Goal: Task Accomplishment & Management: Manage account settings

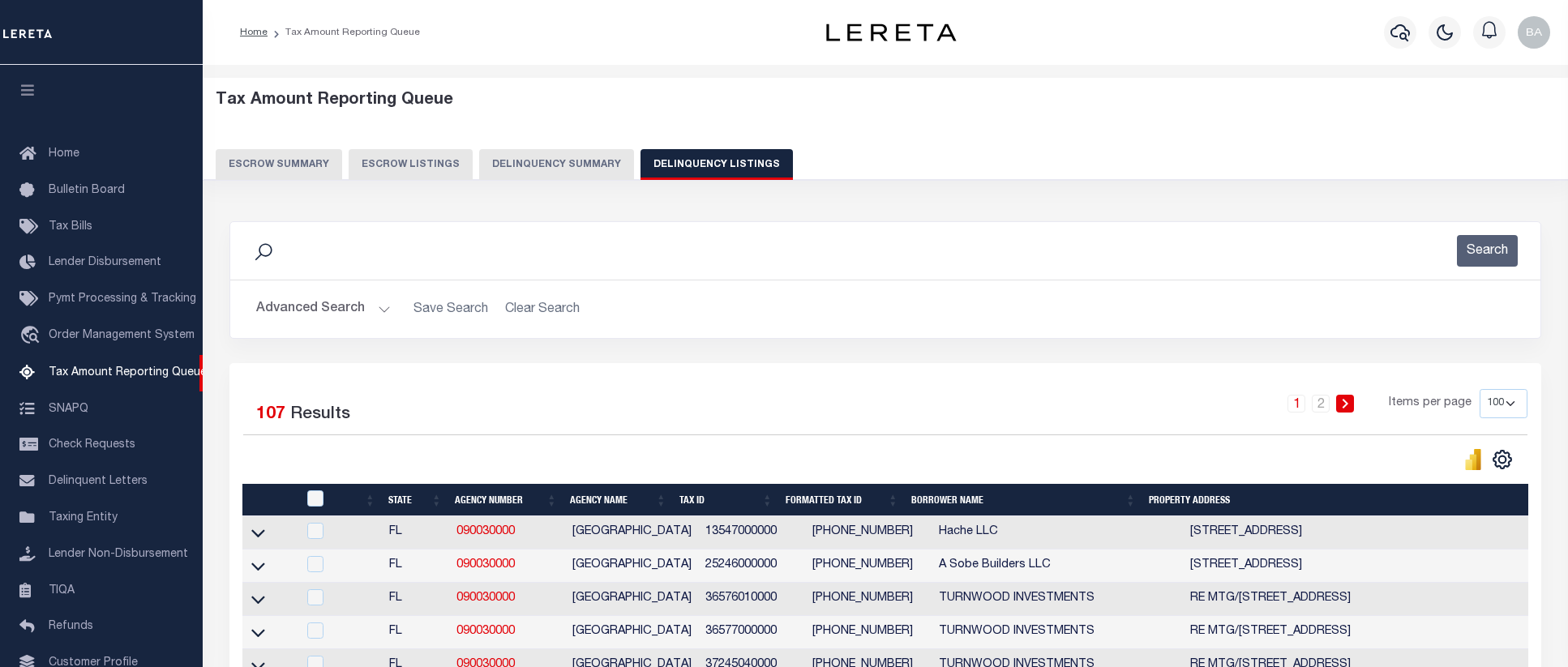
select select "100"
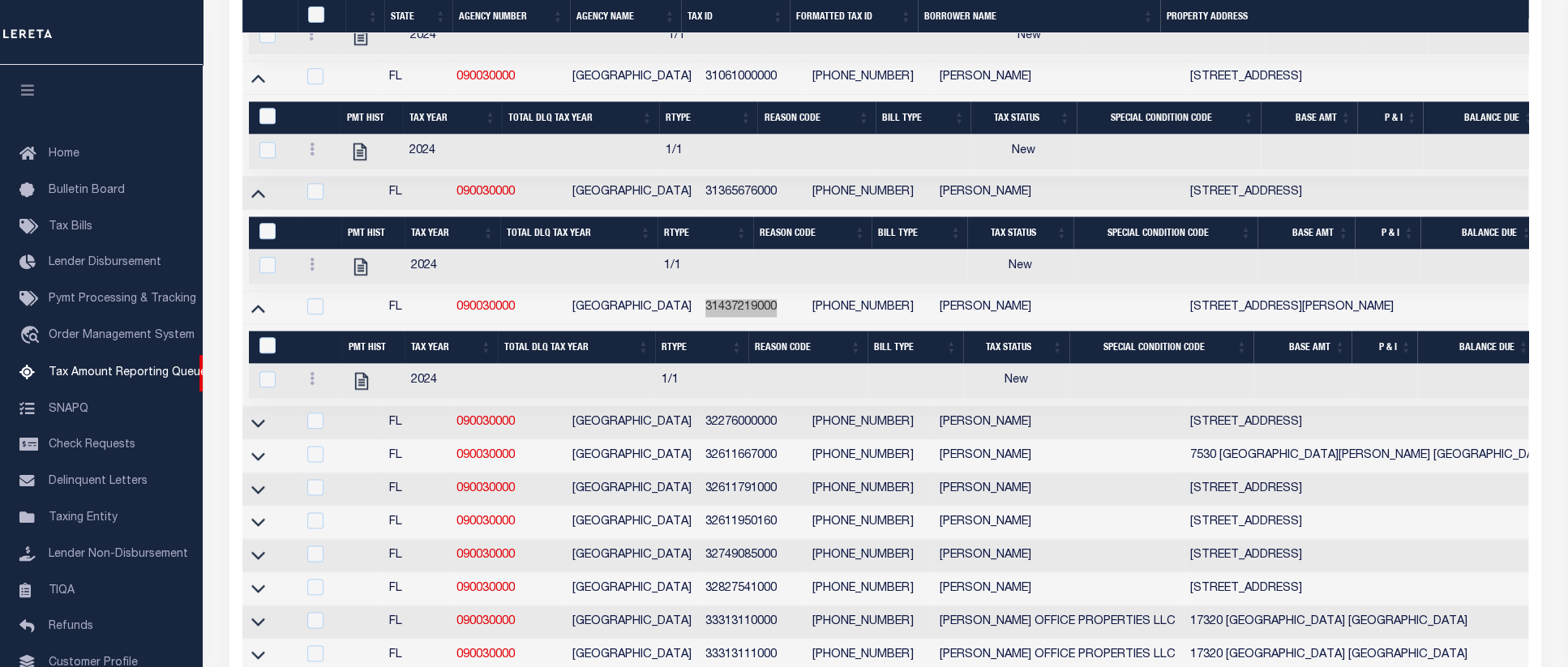
scroll to position [110, 0]
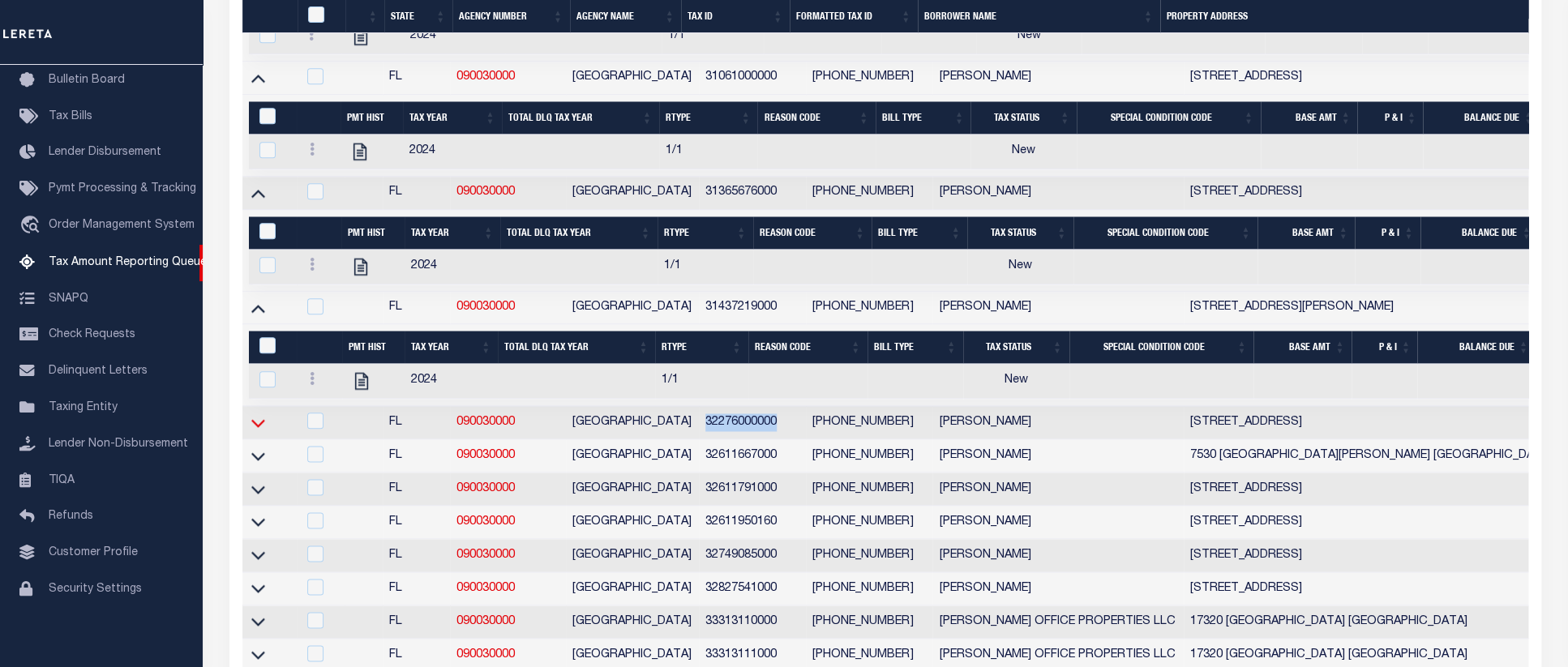
click at [262, 428] on icon at bounding box center [258, 423] width 14 height 8
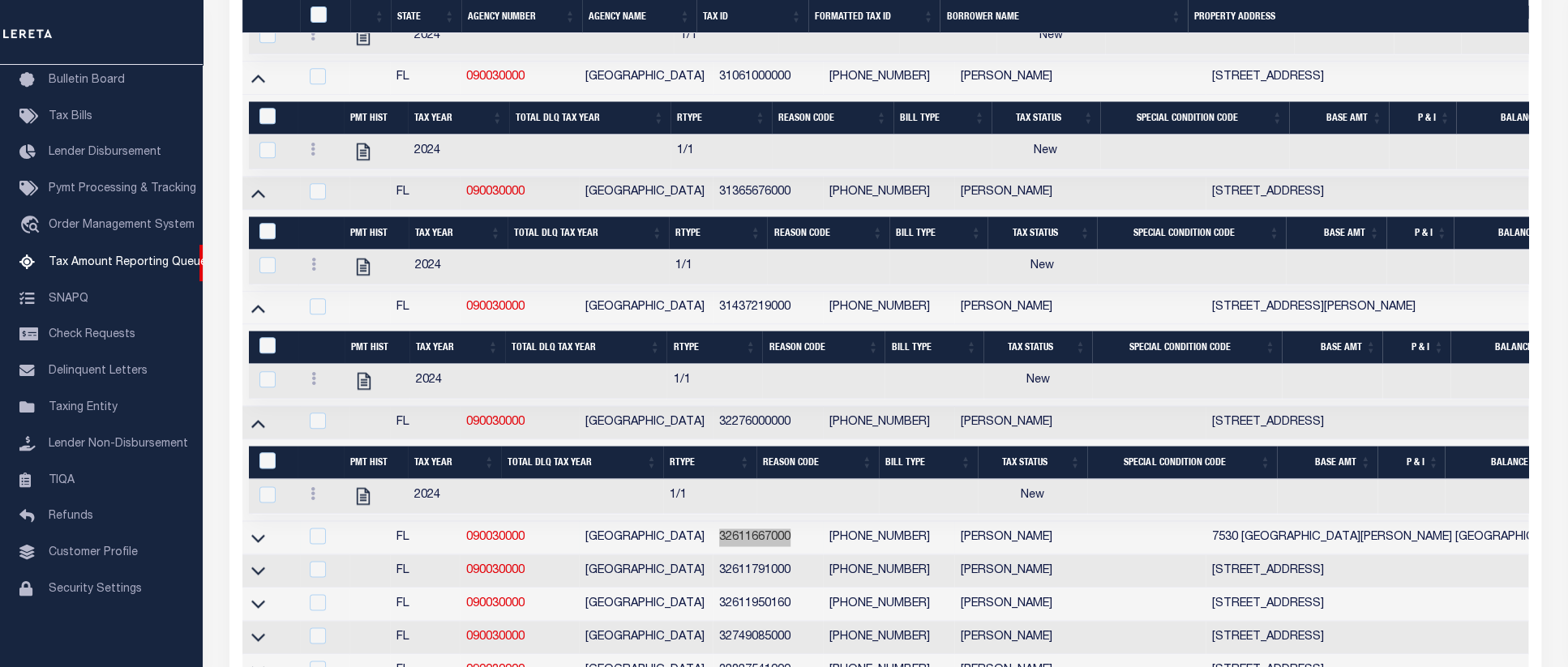
scroll to position [1748, 0]
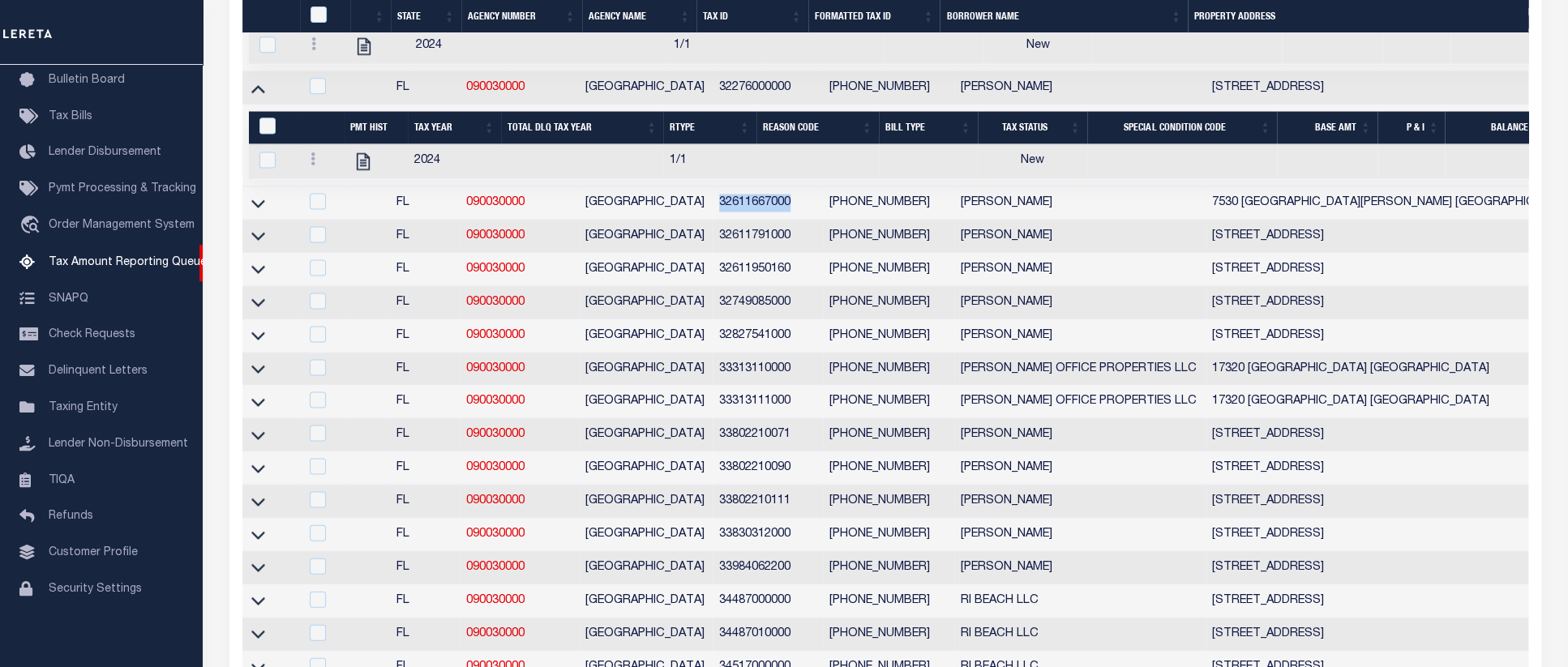
click at [262, 207] on link at bounding box center [258, 202] width 19 height 11
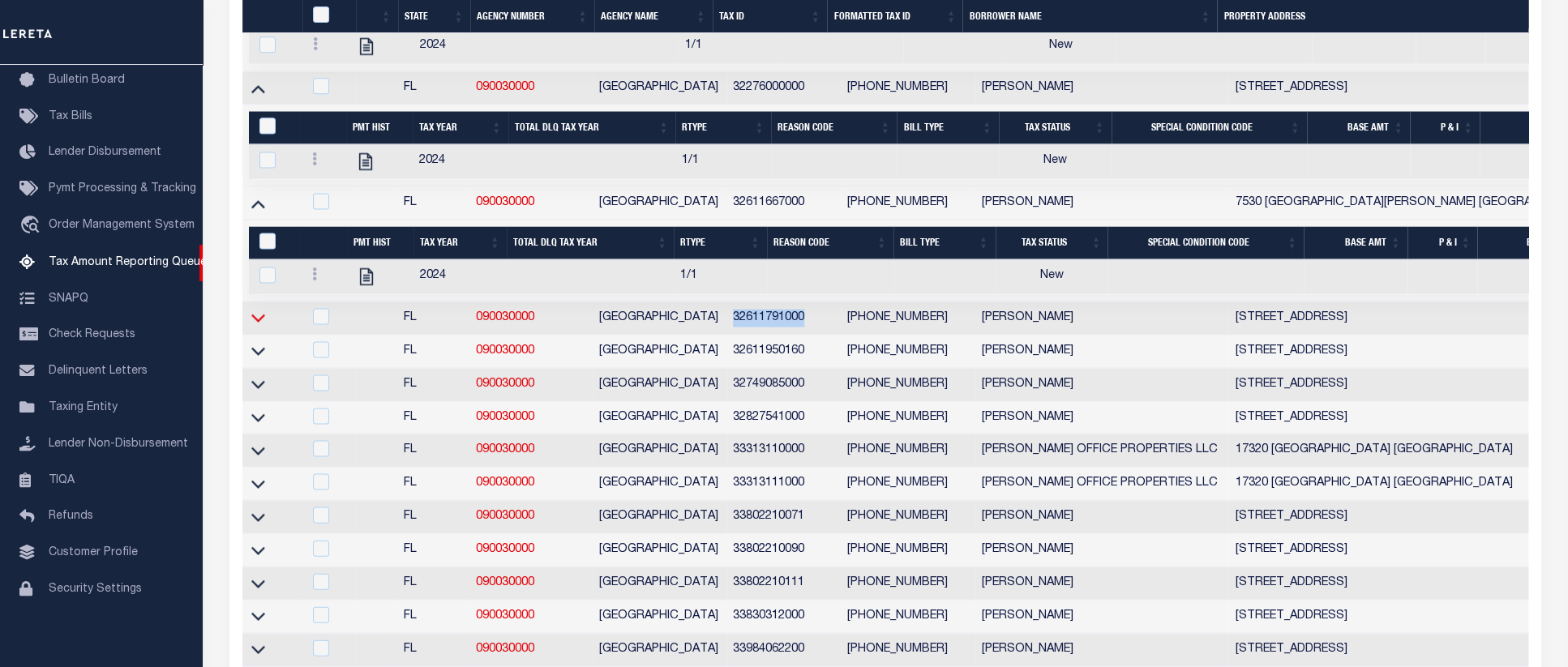
click at [254, 323] on icon at bounding box center [258, 318] width 14 height 8
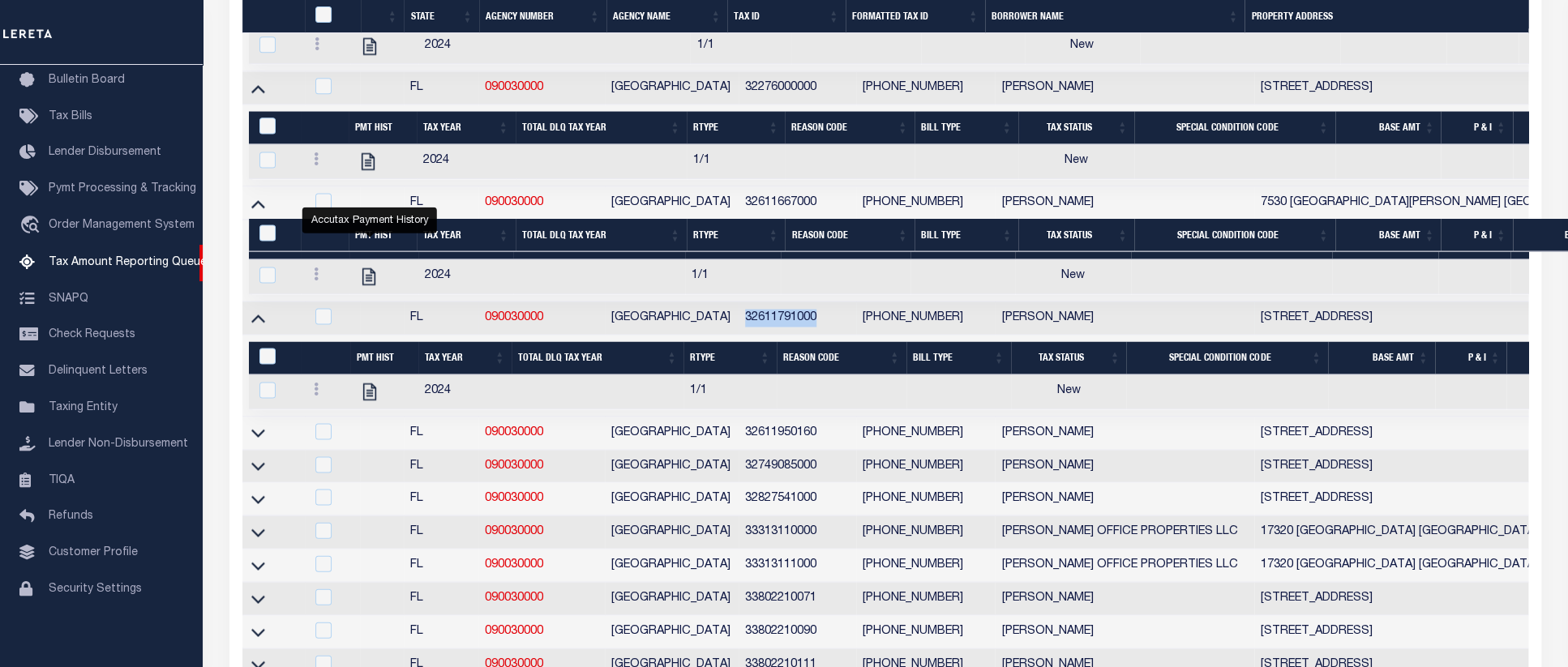
scroll to position [2082, 0]
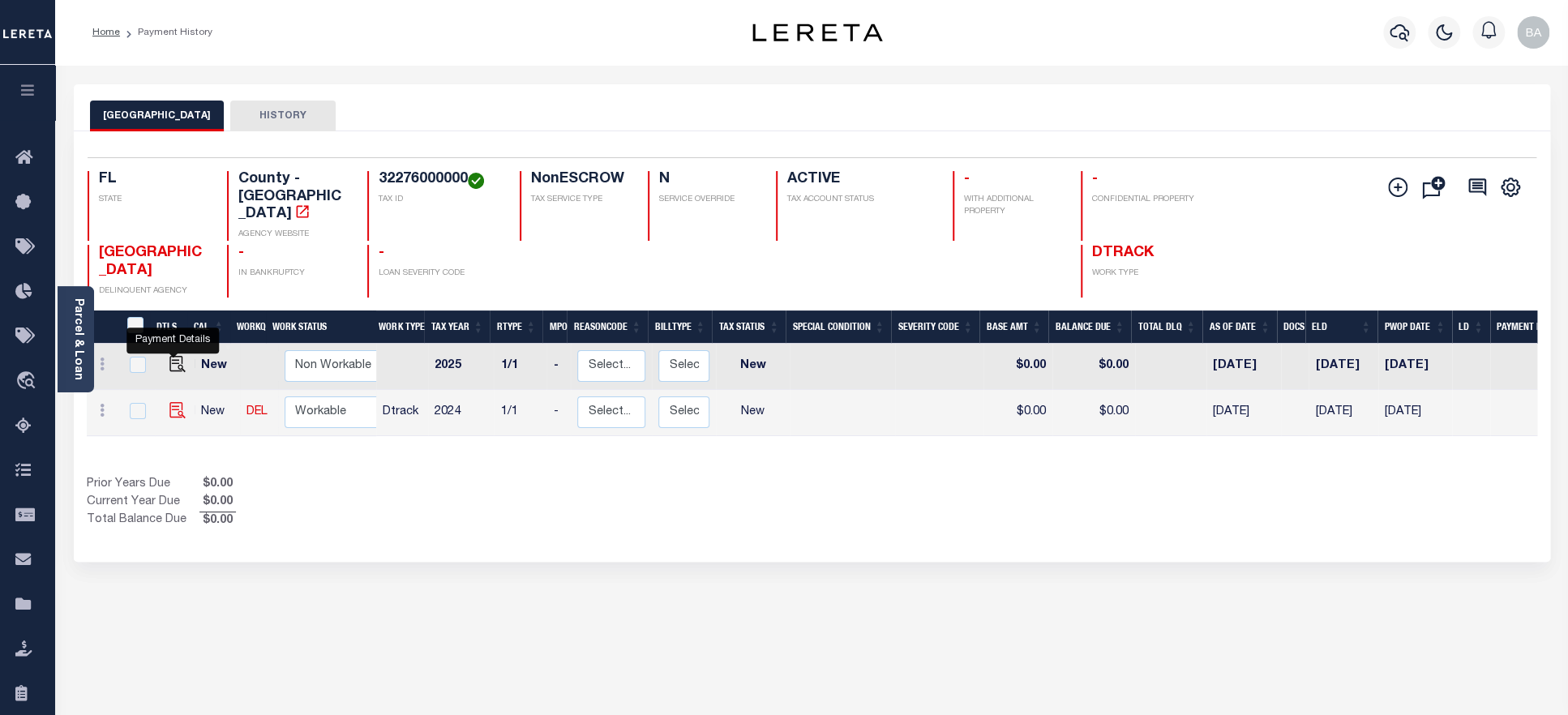
click at [173, 402] on img "" at bounding box center [177, 410] width 16 height 16
checkbox input "true"
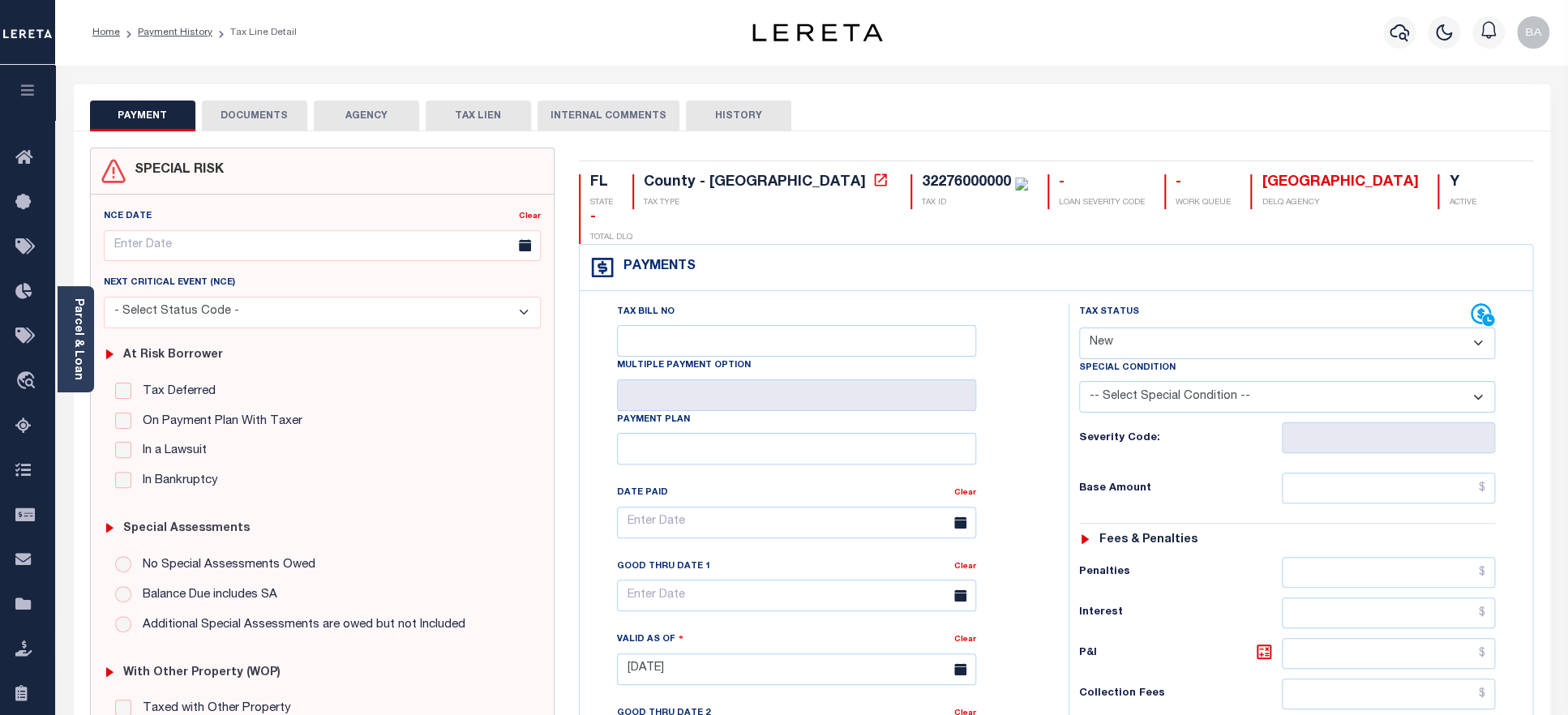
click at [1079, 328] on select "- Select Status Code - Open Due/Unpaid Paid Incomplete No Tax Due Internal Refu…" at bounding box center [1287, 344] width 416 height 32
select select "PYD"
click option "Paid" at bounding box center [0, 0] width 0 height 0
type input "[DATE]"
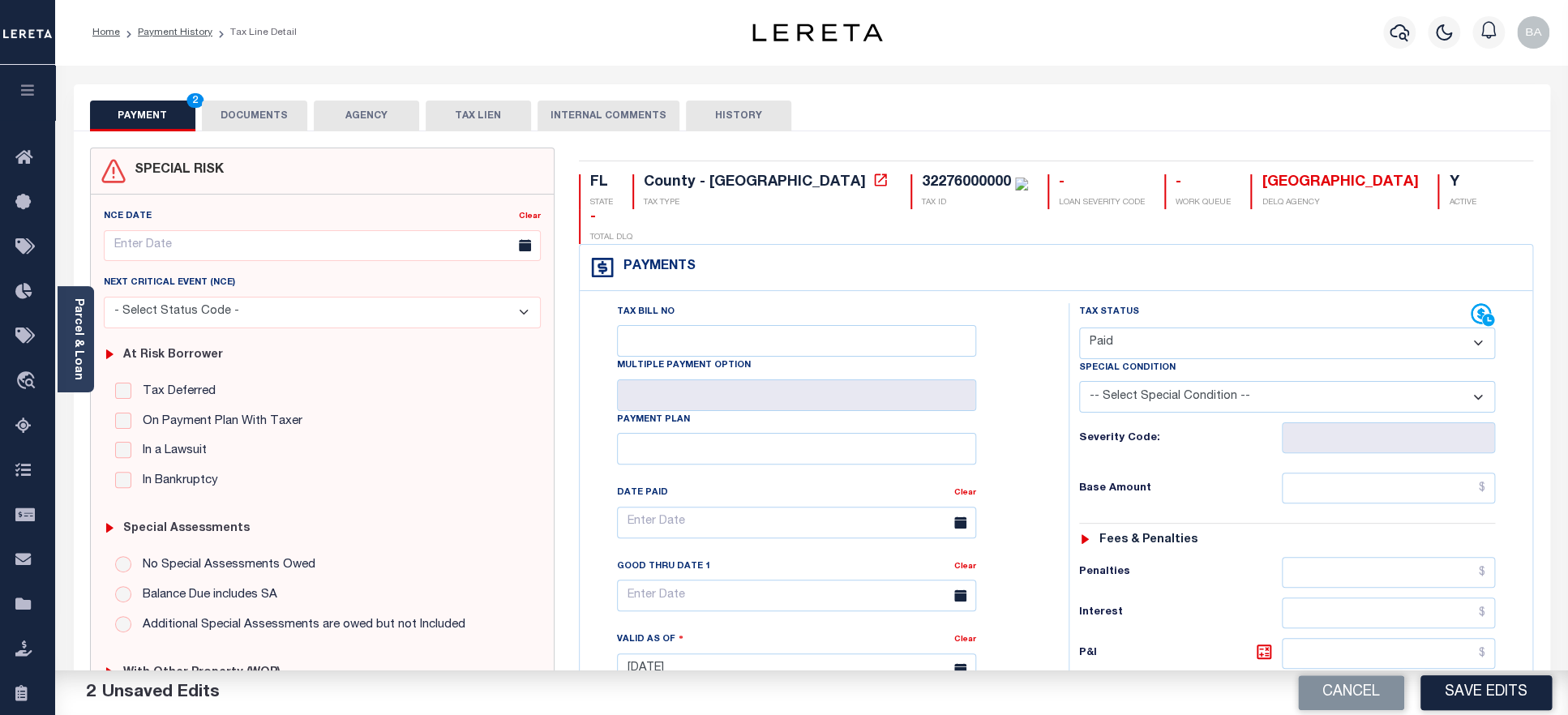
click at [257, 125] on button "DOCUMENTS" at bounding box center [254, 116] width 105 height 31
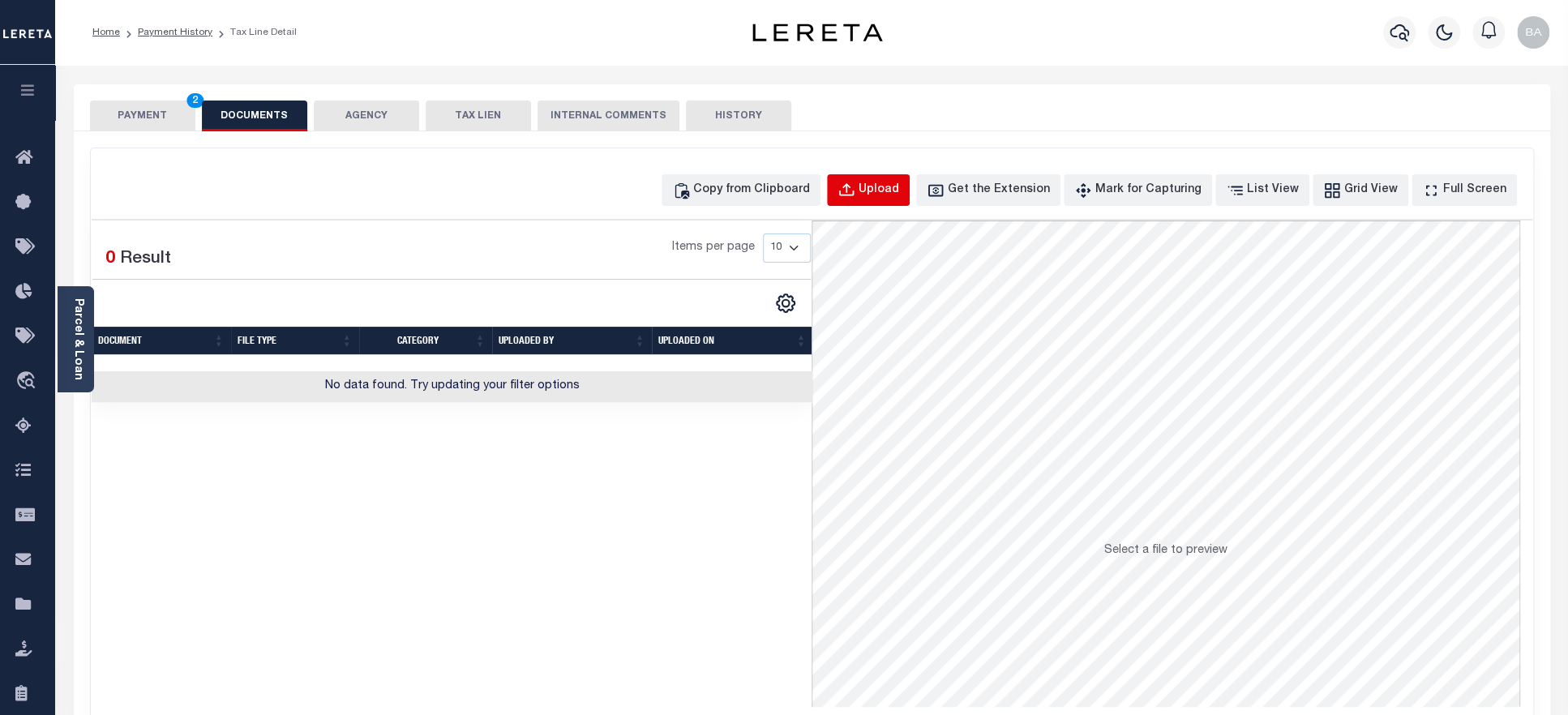
click at [894, 187] on div "Upload" at bounding box center [879, 190] width 40 height 18
select select "POP"
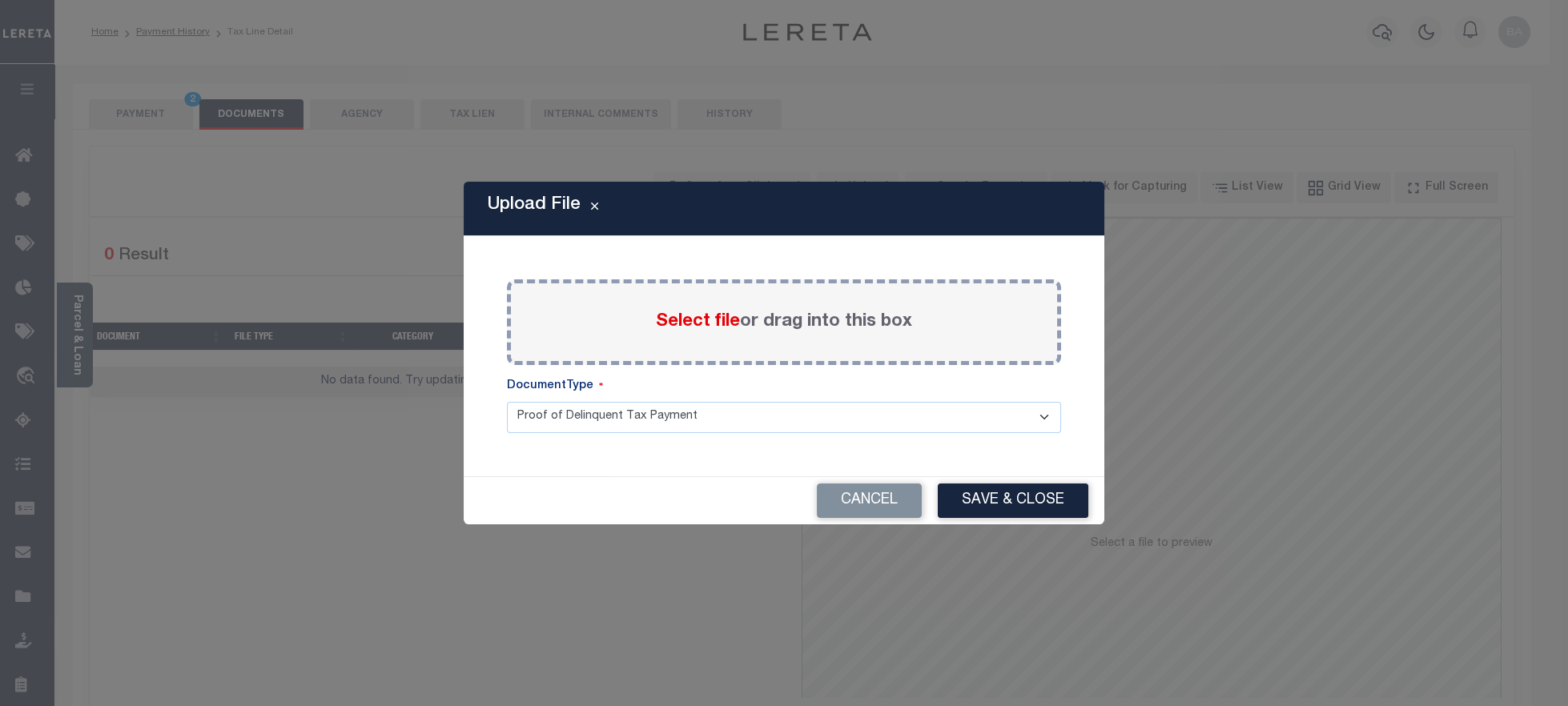
click at [722, 331] on span "Select file" at bounding box center [698, 322] width 84 height 18
click at [0, 0] on input "Select file or drag into this box" at bounding box center [0, 0] width 0 height 0
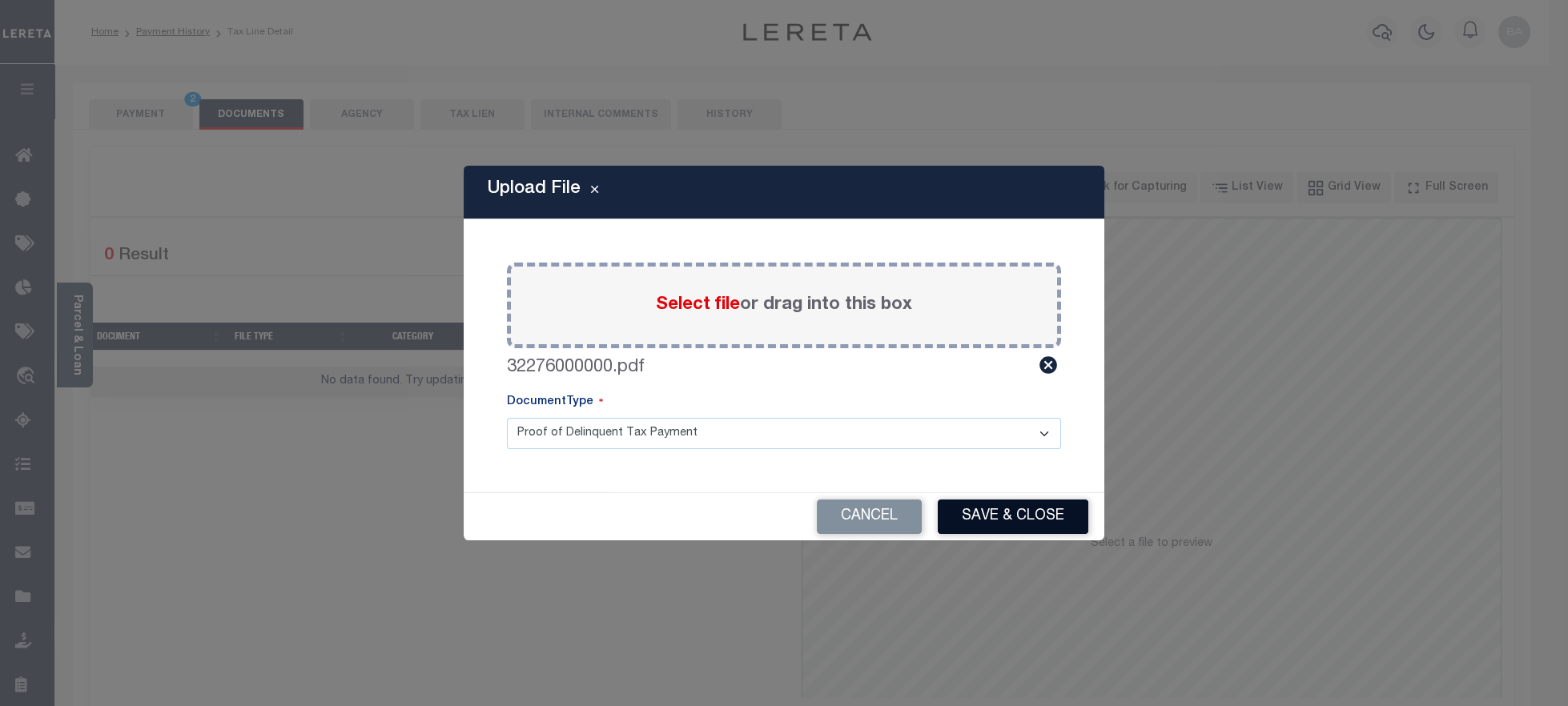
click at [980, 508] on button "Save & Close" at bounding box center [1013, 516] width 151 height 34
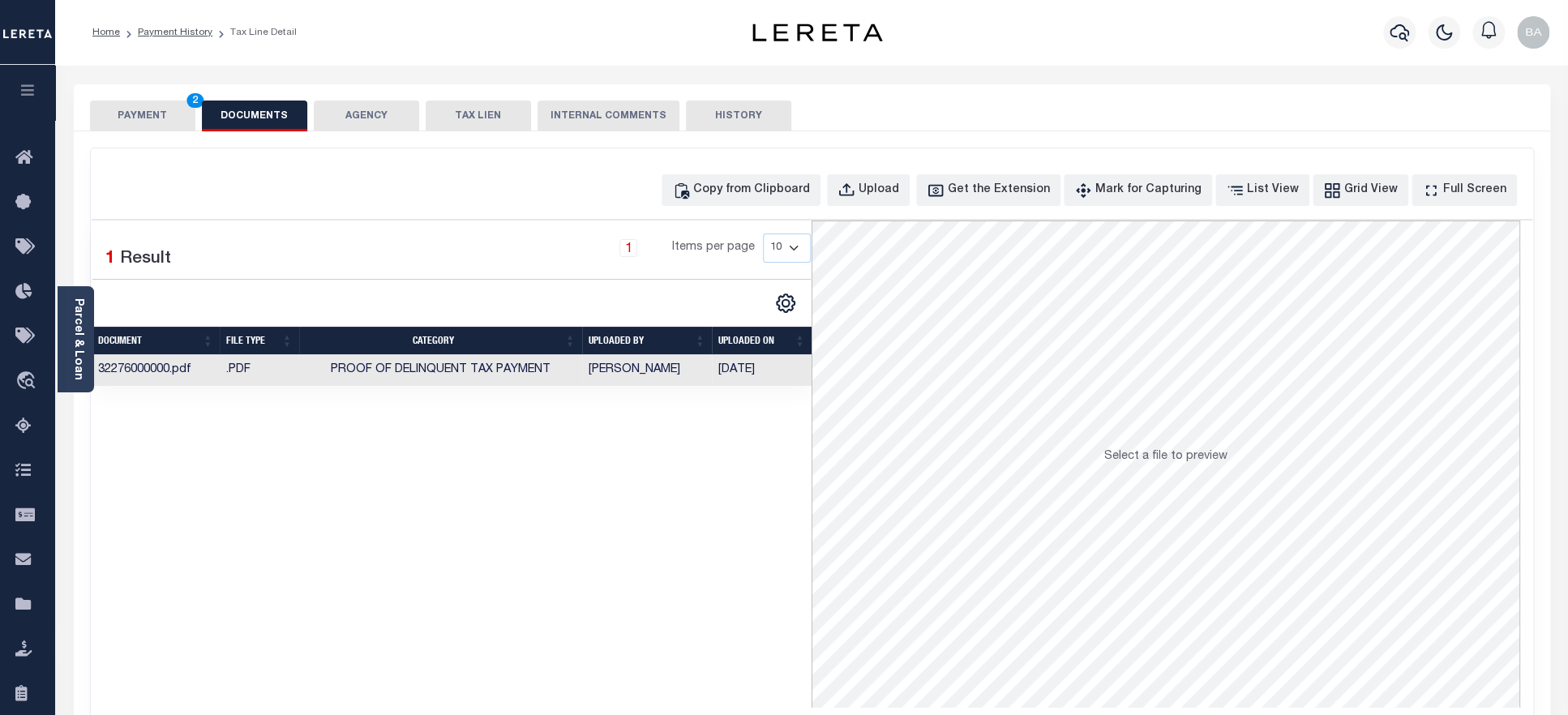
click at [138, 118] on button "PAYMENT 2" at bounding box center [143, 116] width 105 height 31
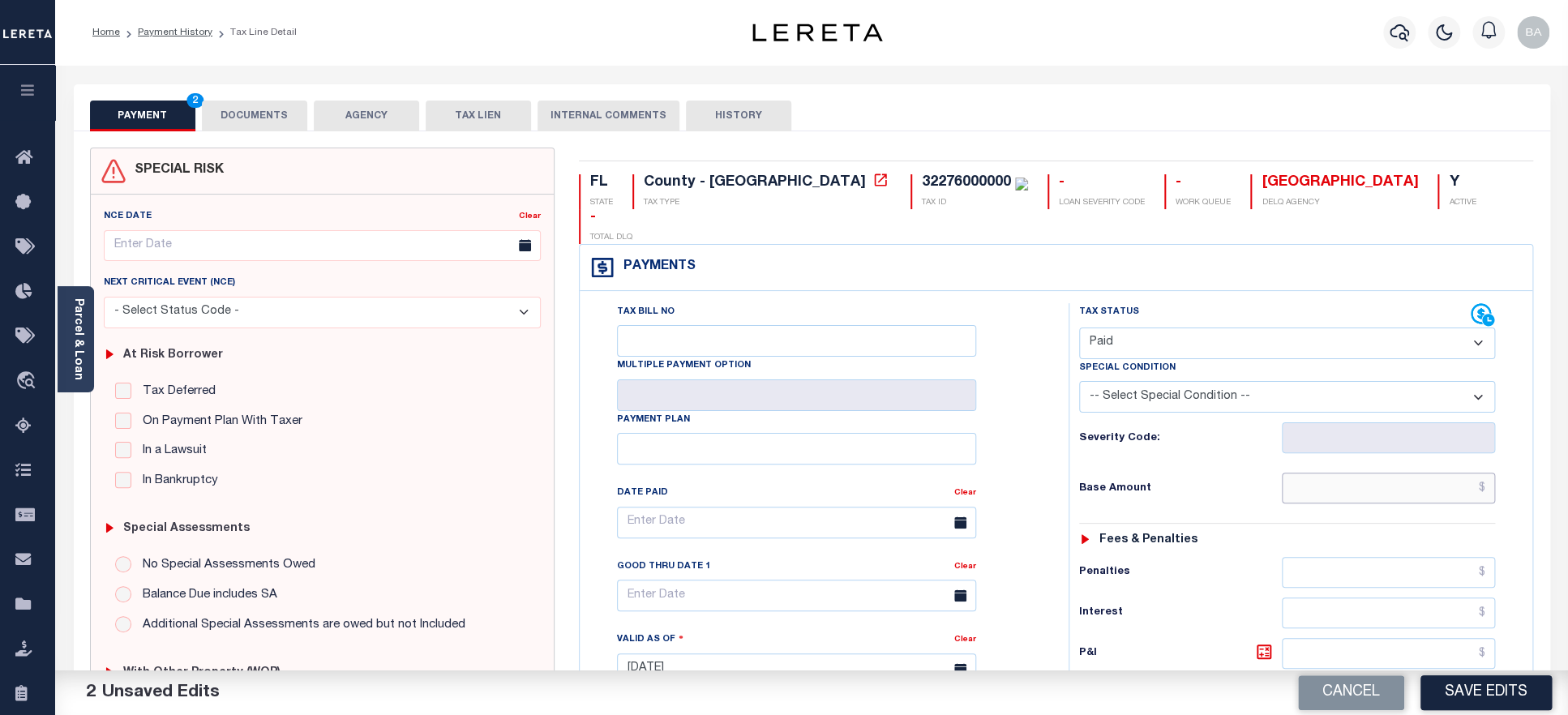
click at [1336, 473] on input "text" at bounding box center [1388, 488] width 214 height 31
paste input "17,921.33"
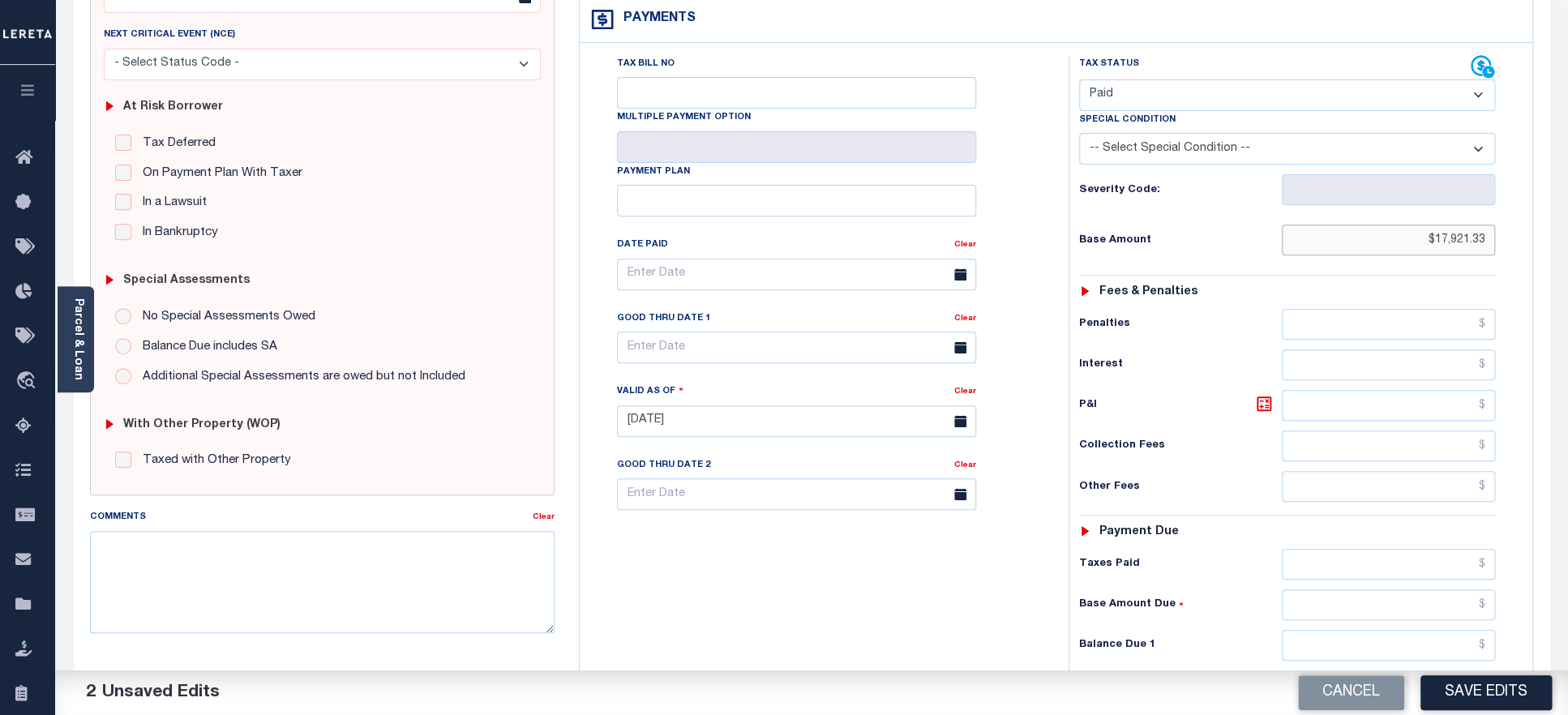
scroll to position [352, 0]
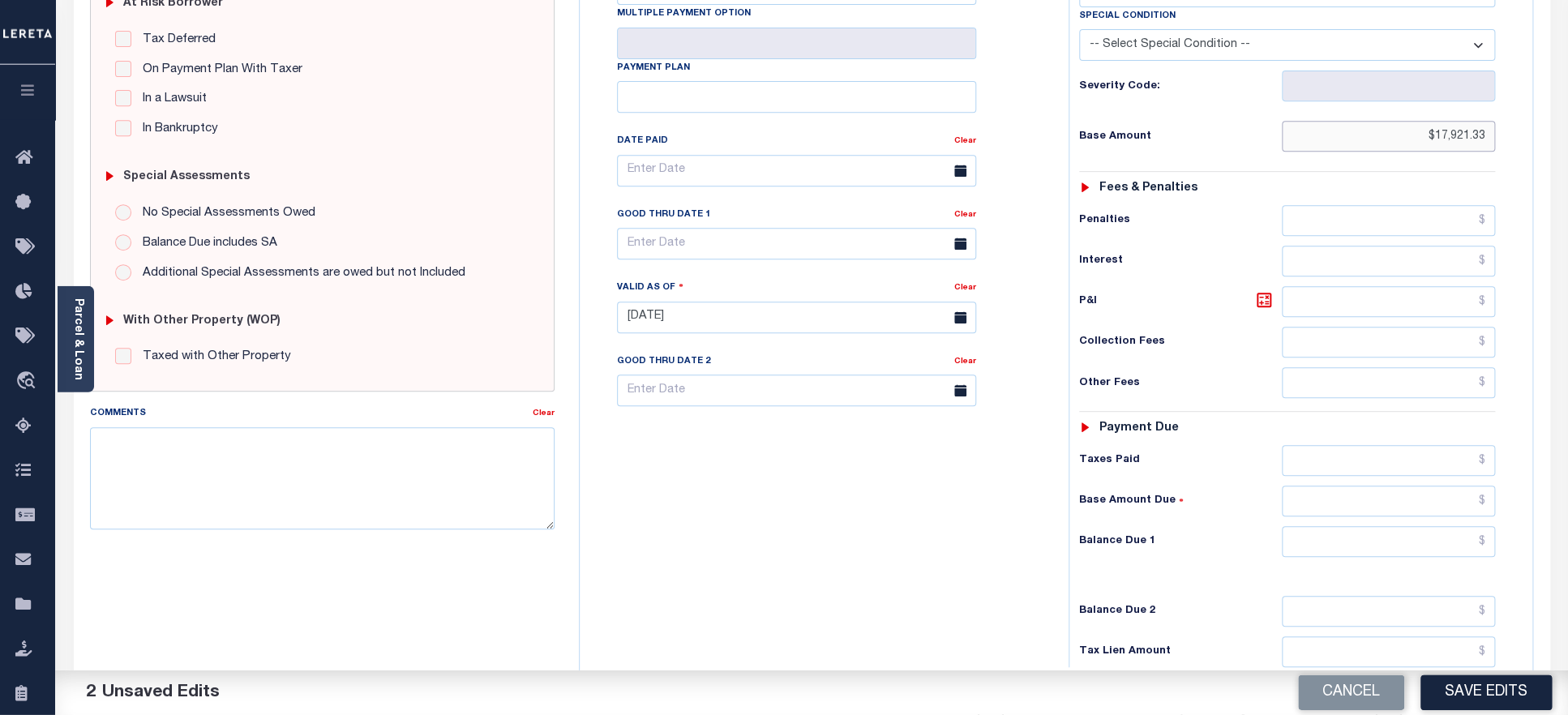
type input "$17,921.33"
click at [1334, 446] on input "text" at bounding box center [1388, 461] width 214 height 31
paste input "17,921.33"
type input "$17,921.33"
click at [1350, 527] on input "text" at bounding box center [1388, 542] width 214 height 31
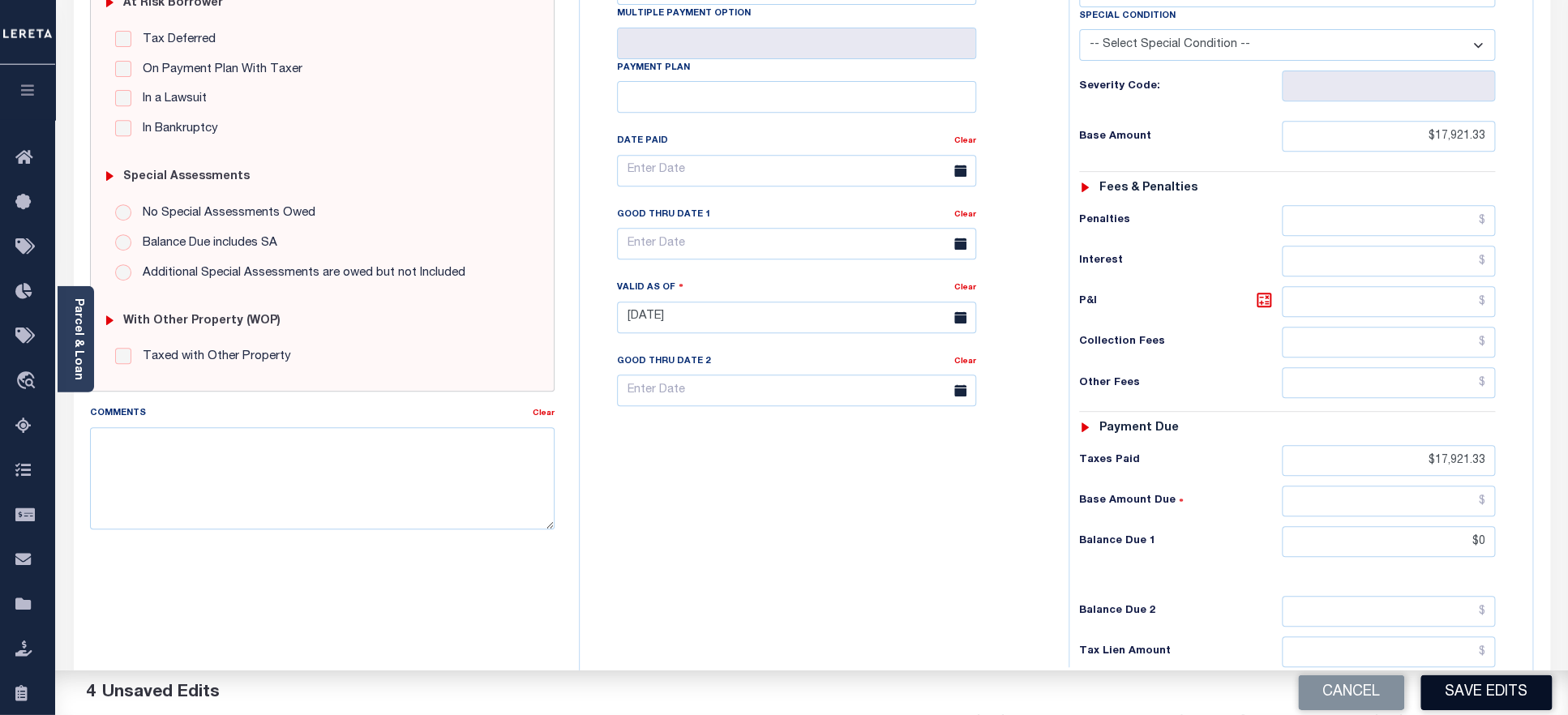
type input "$0.00"
click at [1499, 685] on button "Save Edits" at bounding box center [1485, 692] width 131 height 35
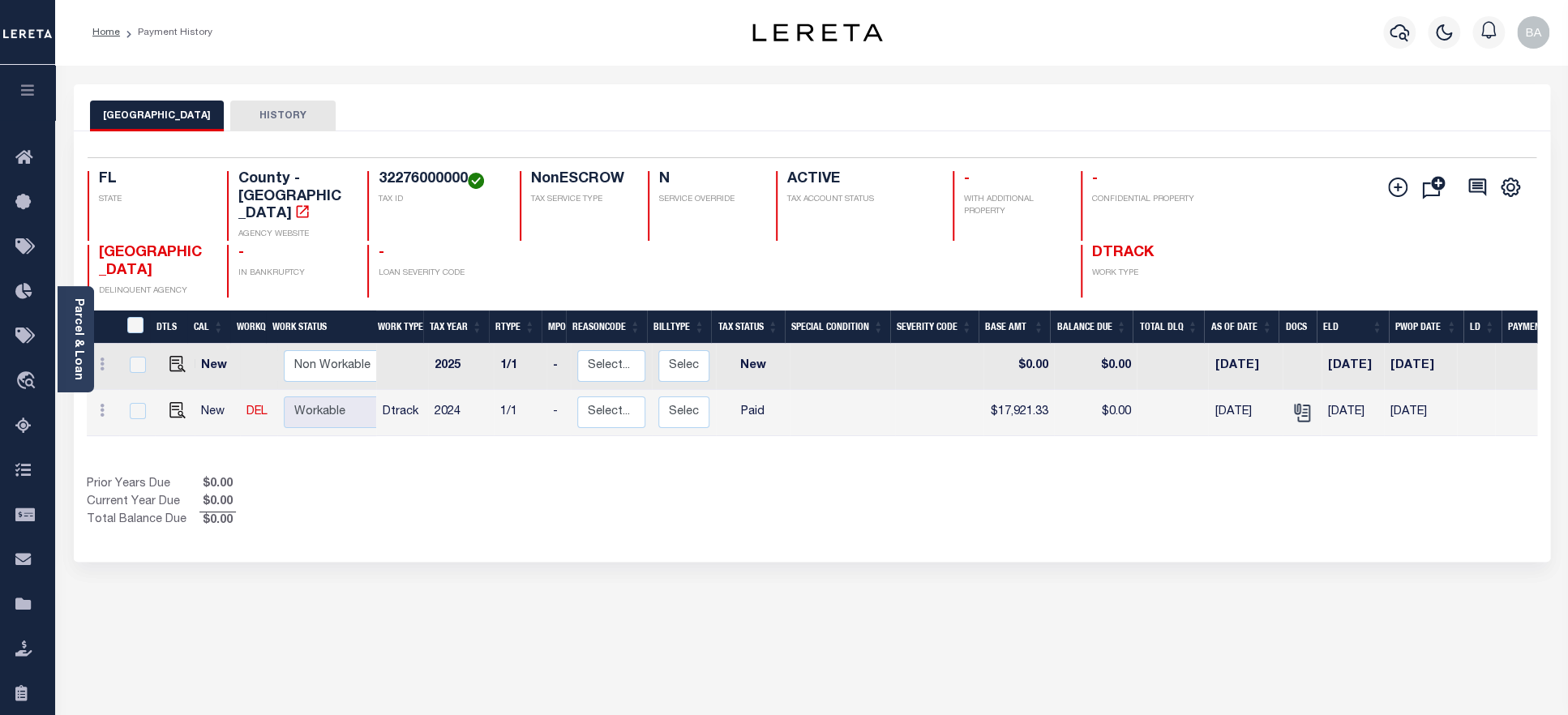
click at [426, 177] on h4 "32276000000" at bounding box center [439, 180] width 121 height 18
click at [65, 343] on div "Parcel & Loan" at bounding box center [75, 339] width 37 height 106
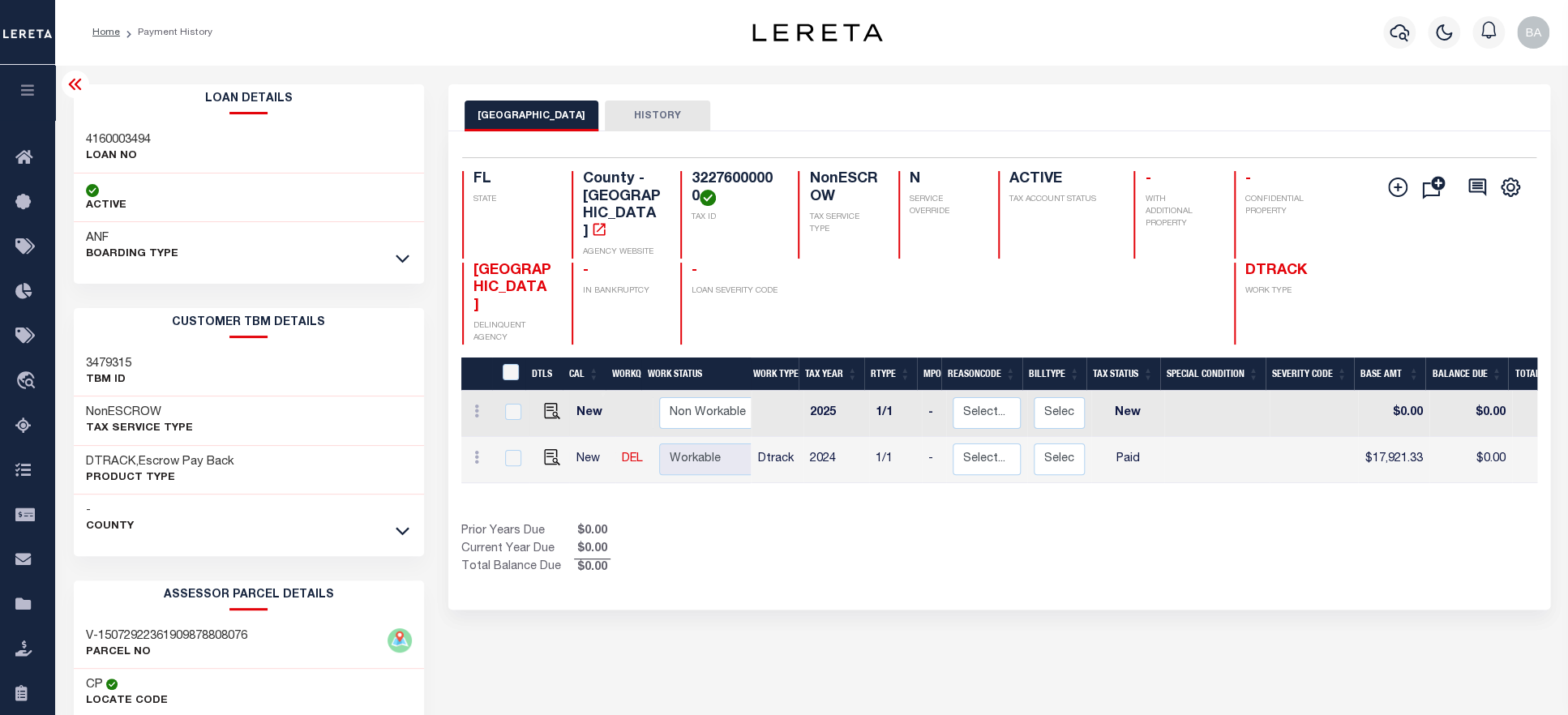
click at [116, 132] on h3 "4160003494" at bounding box center [118, 139] width 65 height 16
copy h3 "4160003494"
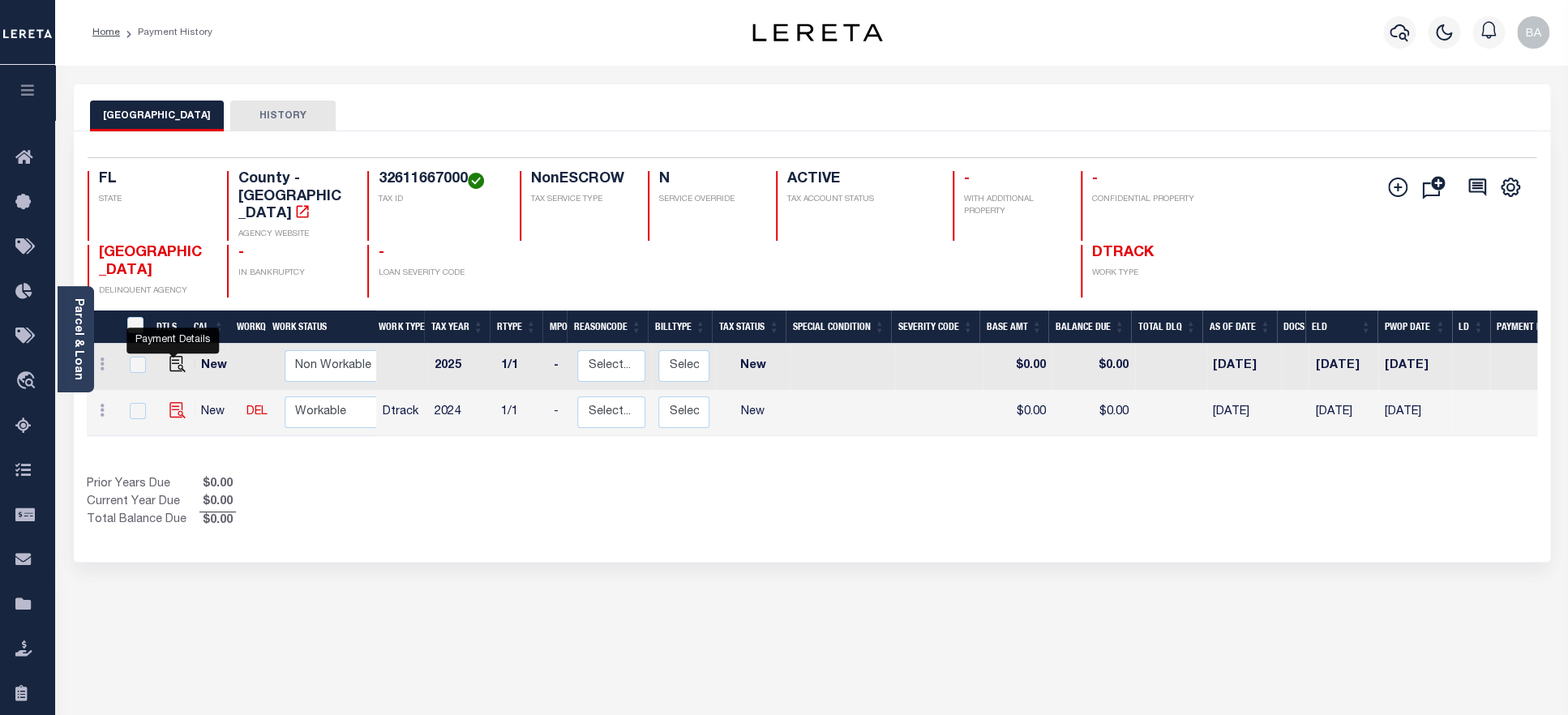
click at [170, 402] on img "" at bounding box center [177, 410] width 16 height 16
checkbox input "true"
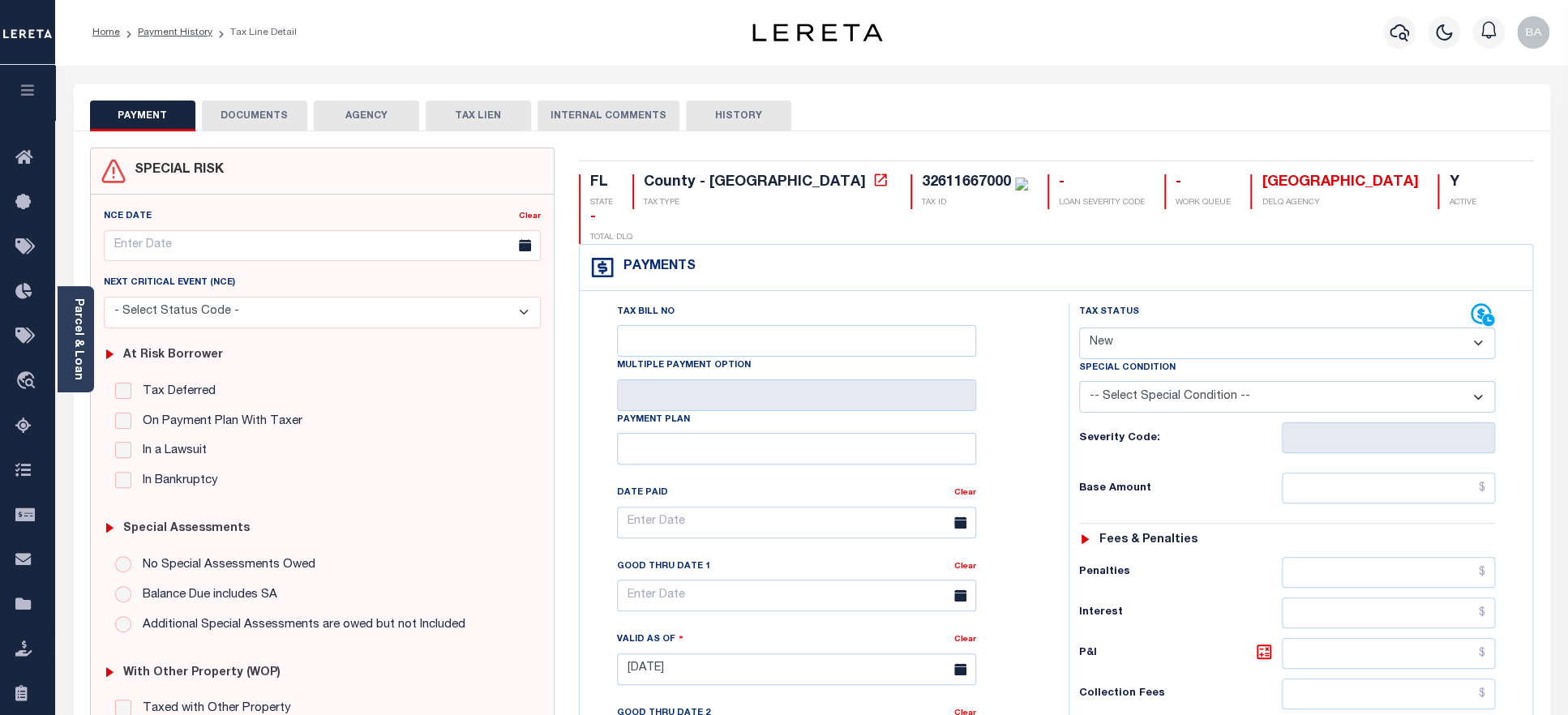
select select "PYD"
click option "Paid" at bounding box center [0, 0] width 0 height 0
type input "[DATE]"
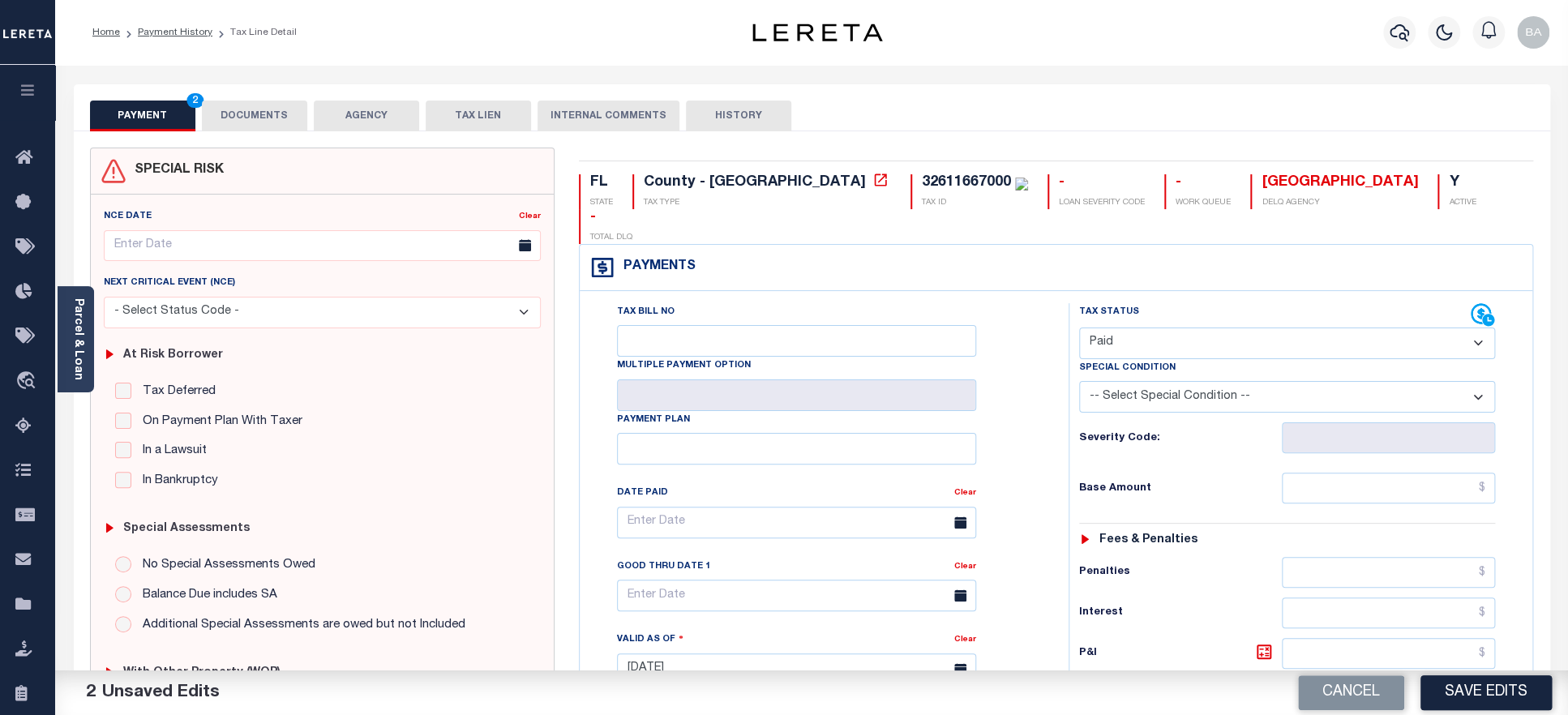
click at [254, 121] on button "DOCUMENTS" at bounding box center [254, 116] width 105 height 31
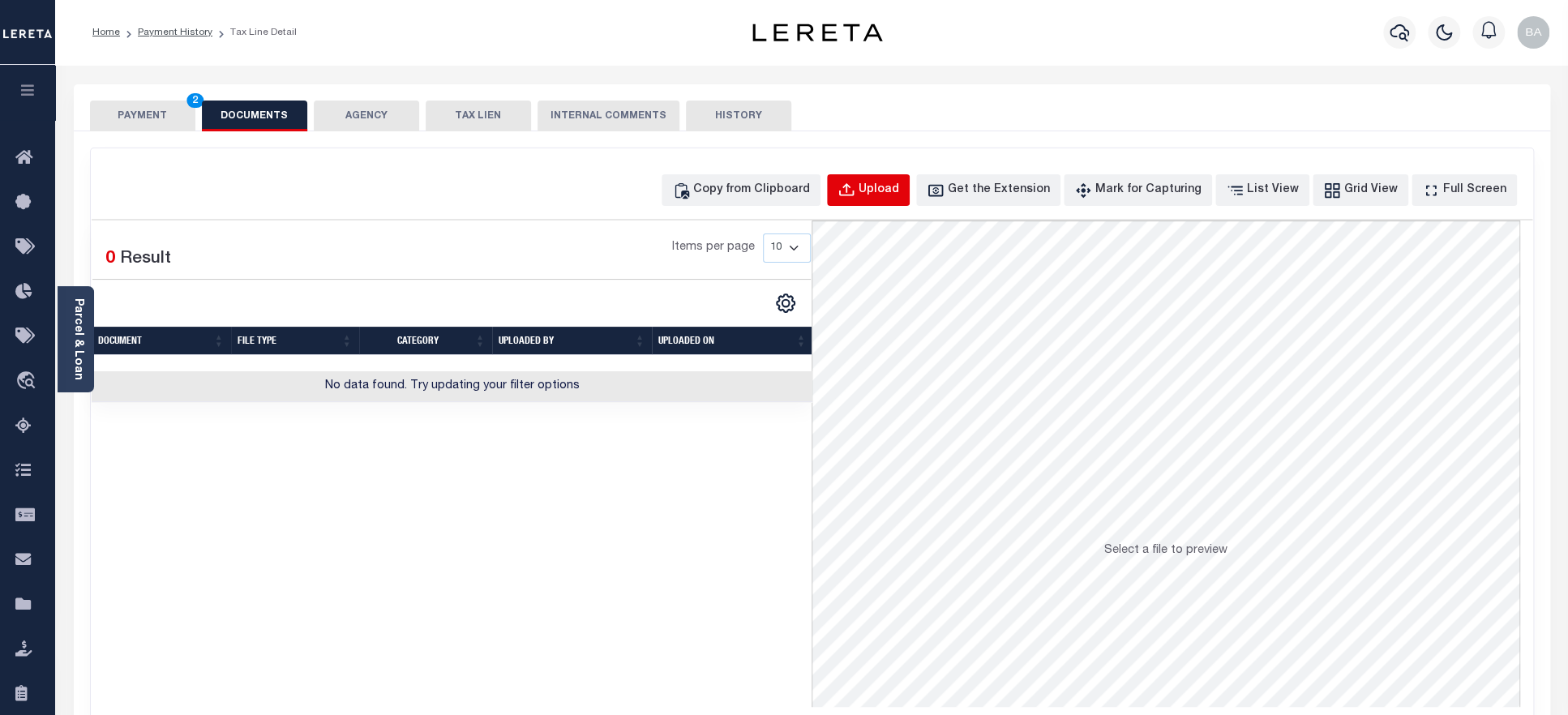
click at [889, 193] on div "Upload" at bounding box center [879, 190] width 40 height 18
select select "POP"
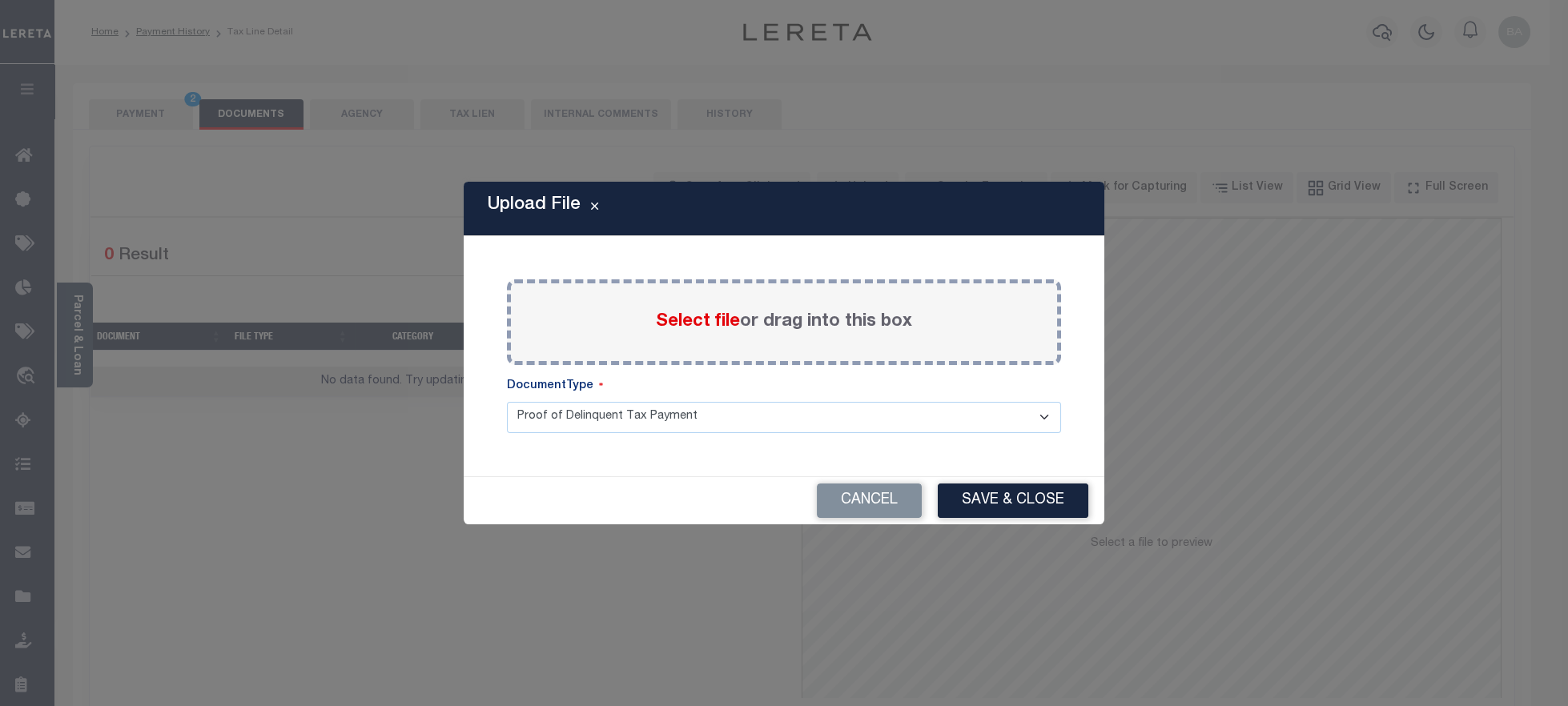
click at [720, 310] on label "Select file or drag into this box" at bounding box center [784, 322] width 256 height 26
click at [0, 0] on input "Select file or drag into this box" at bounding box center [0, 0] width 0 height 0
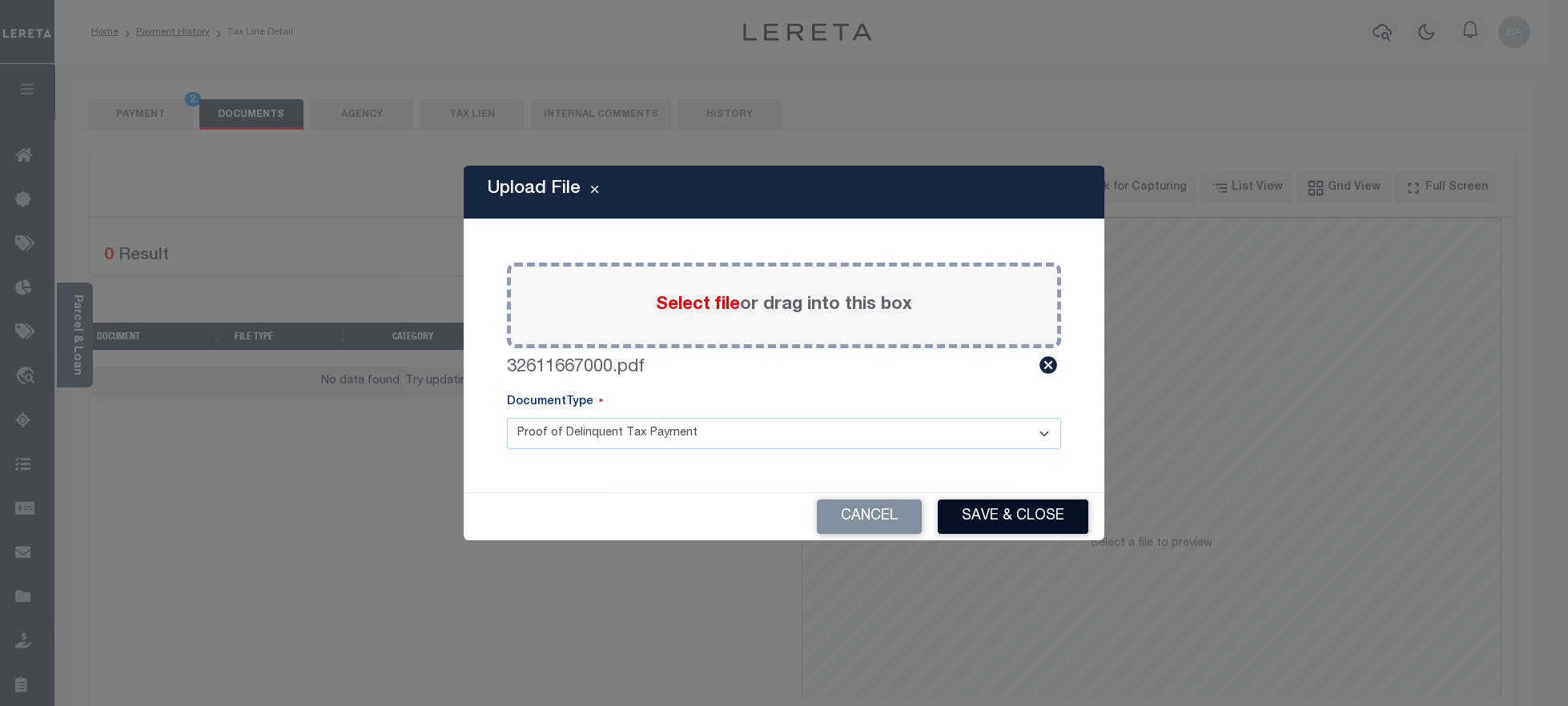
click at [1020, 517] on button "Save & Close" at bounding box center [1013, 516] width 151 height 34
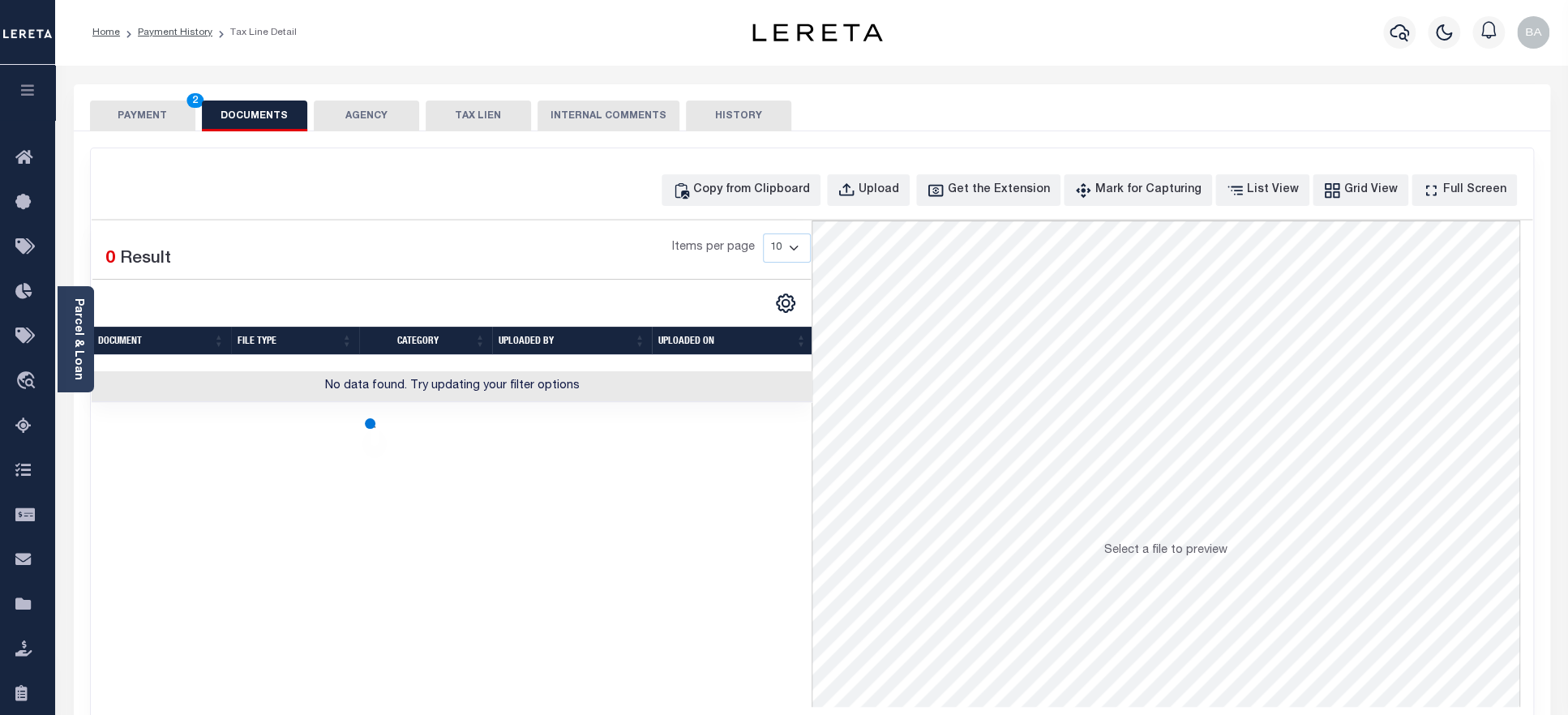
click at [129, 113] on button "PAYMENT 2" at bounding box center [143, 116] width 105 height 31
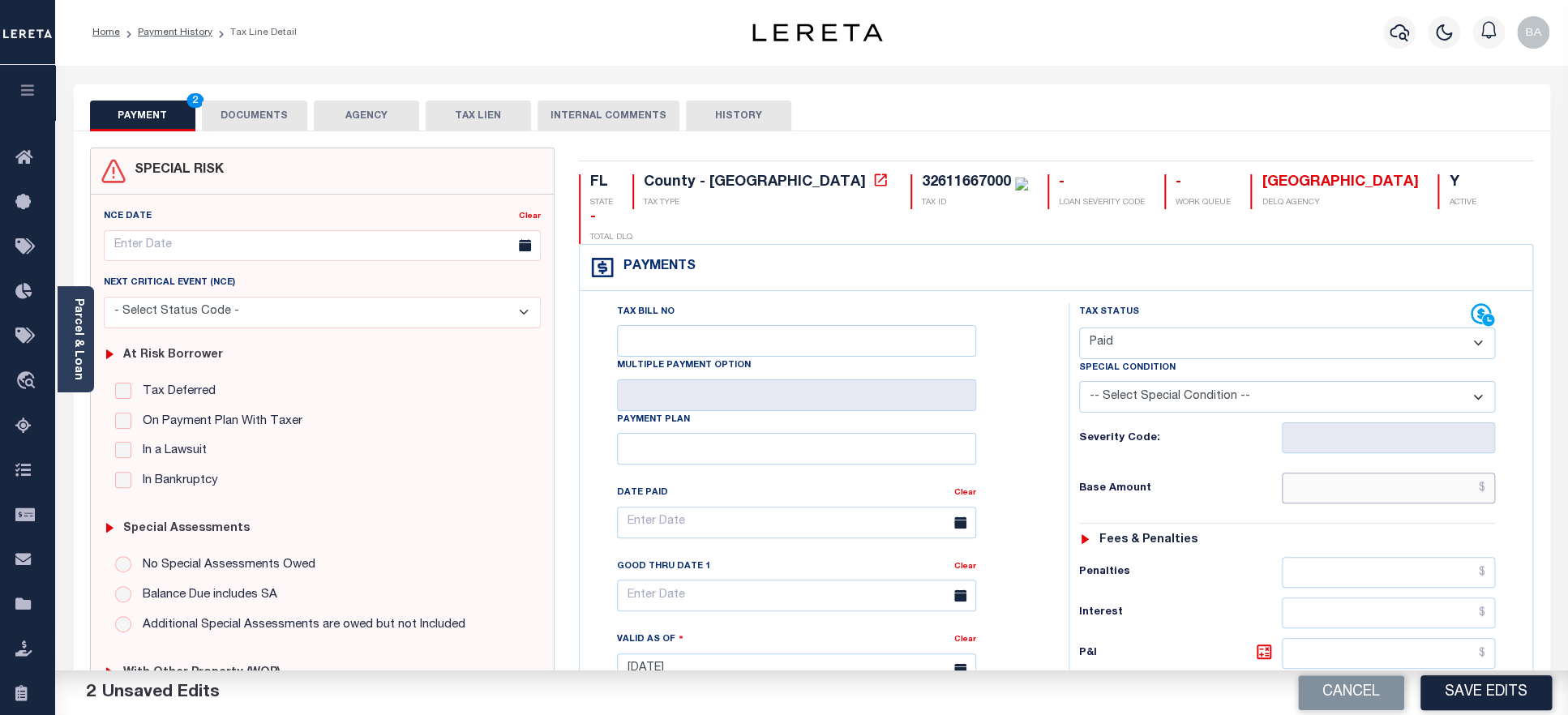
click at [1356, 473] on input "text" at bounding box center [1388, 488] width 214 height 31
paste input "9,475.72"
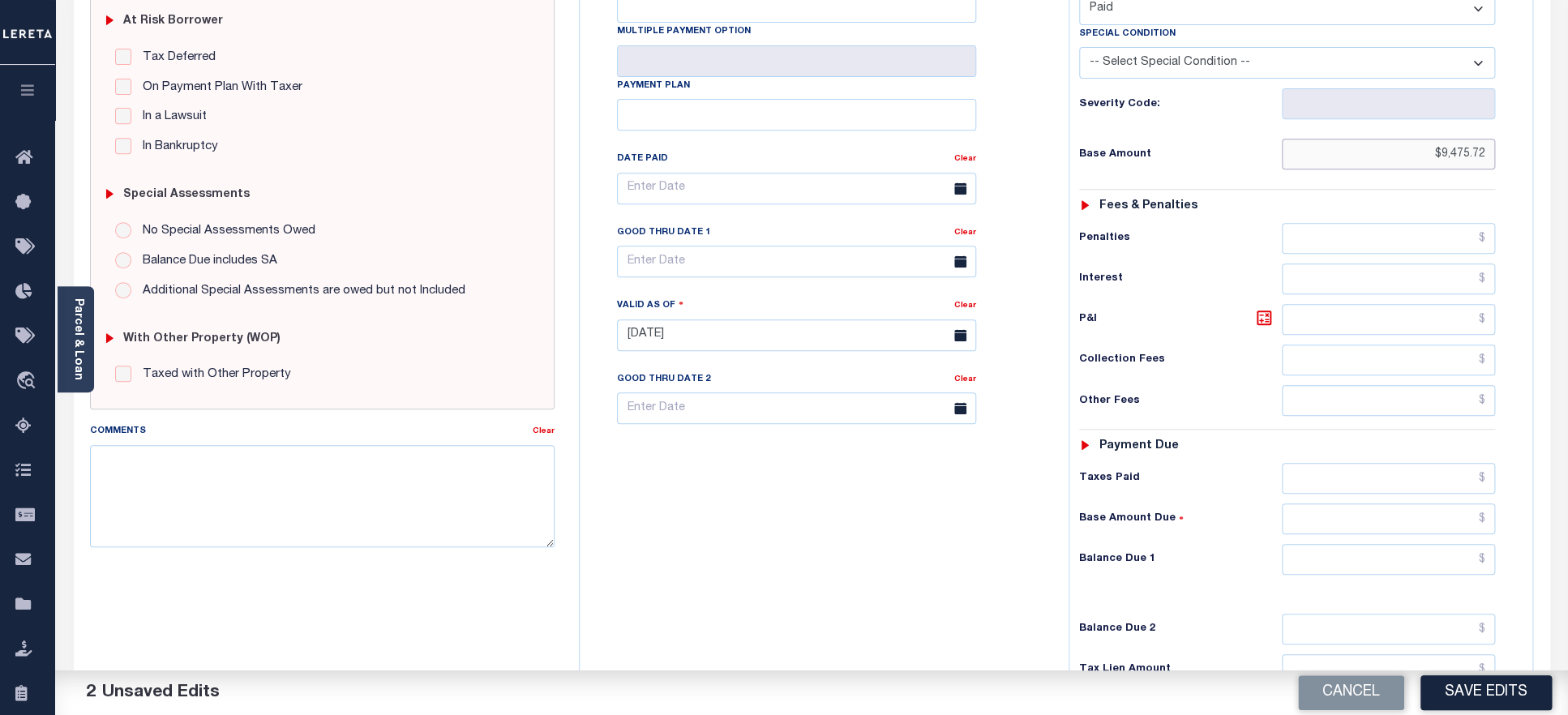
scroll to position [344, 0]
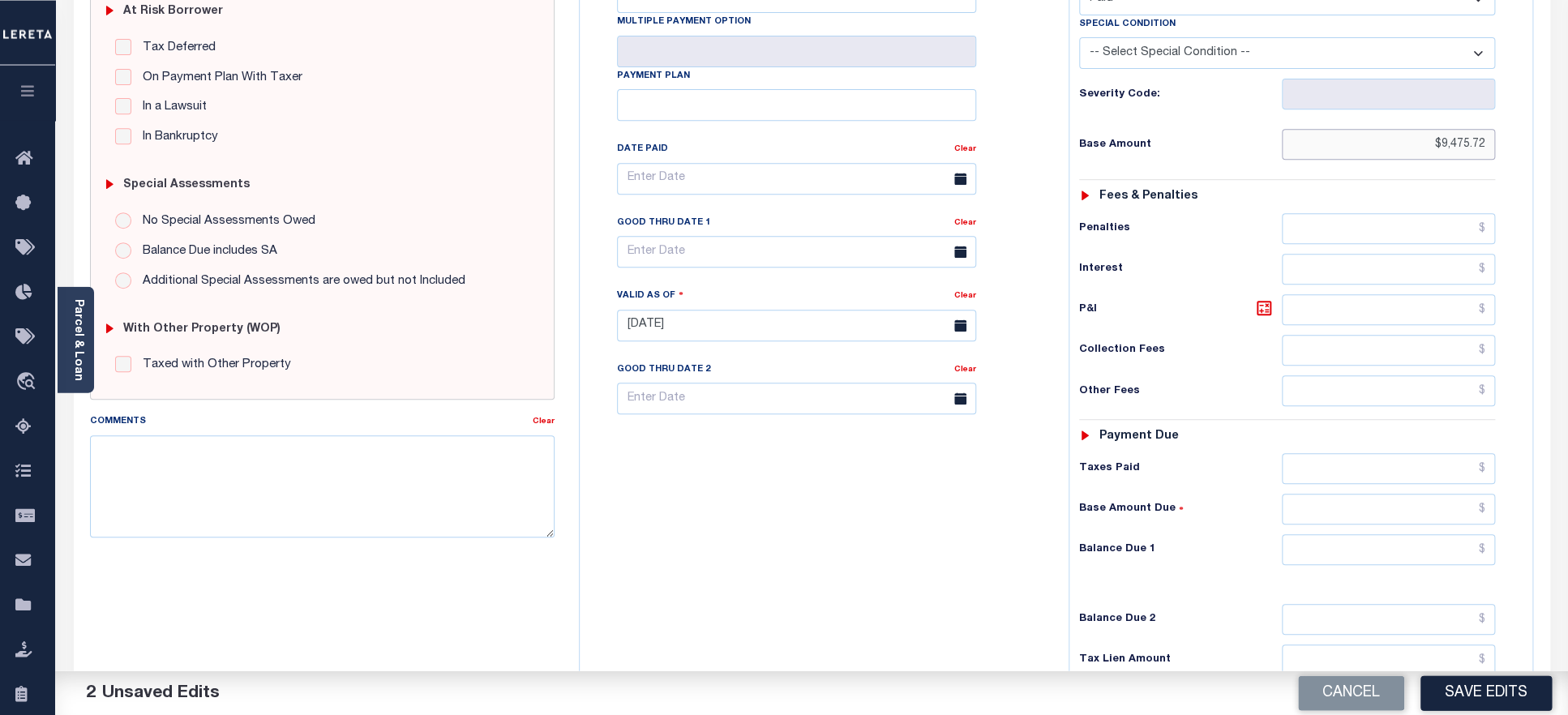
type input "$9,475.72"
click at [1350, 453] on input "text" at bounding box center [1388, 468] width 214 height 31
paste input "9,475.72"
type input "$9,475.72"
click at [1354, 534] on input "text" at bounding box center [1388, 549] width 214 height 31
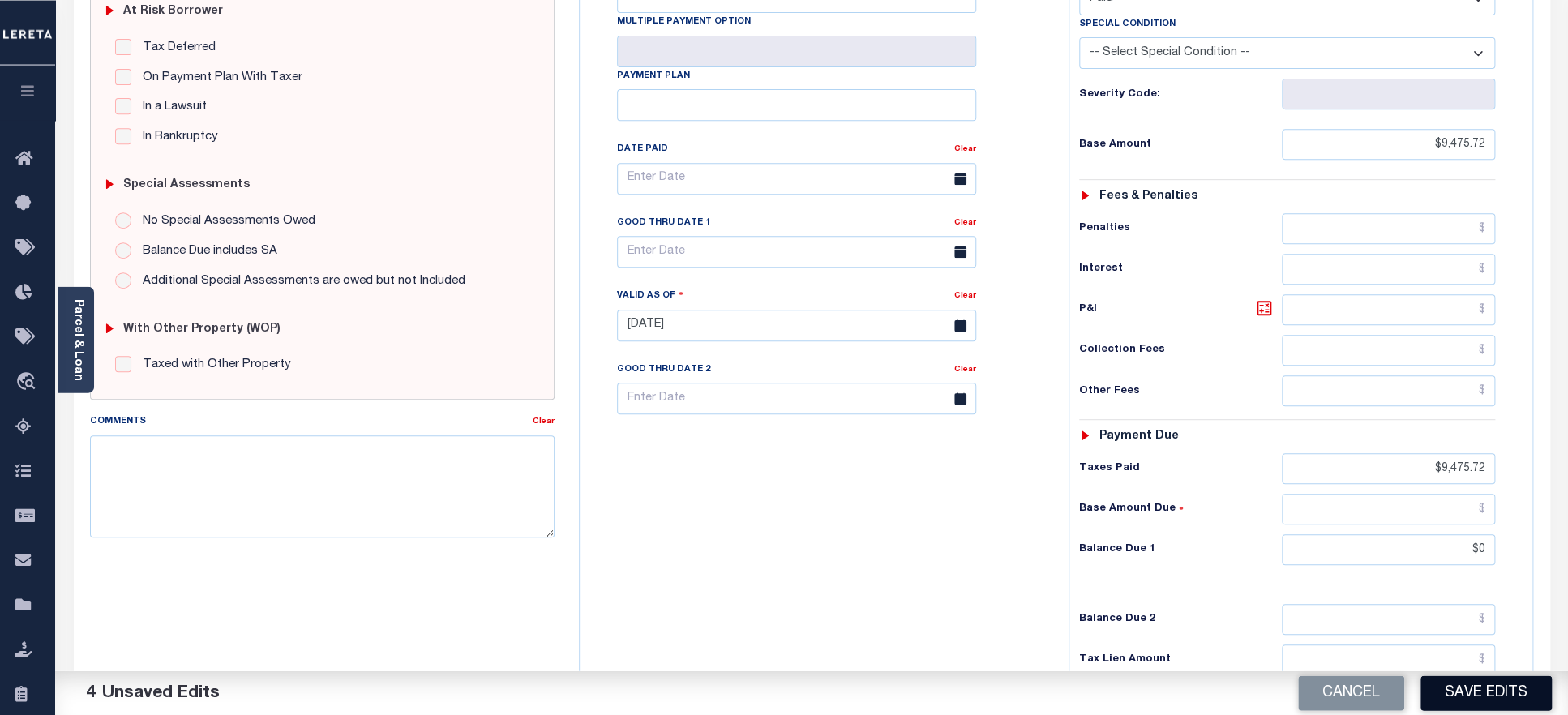
type input "$0.00"
click at [1482, 696] on button "Save Edits" at bounding box center [1485, 692] width 131 height 35
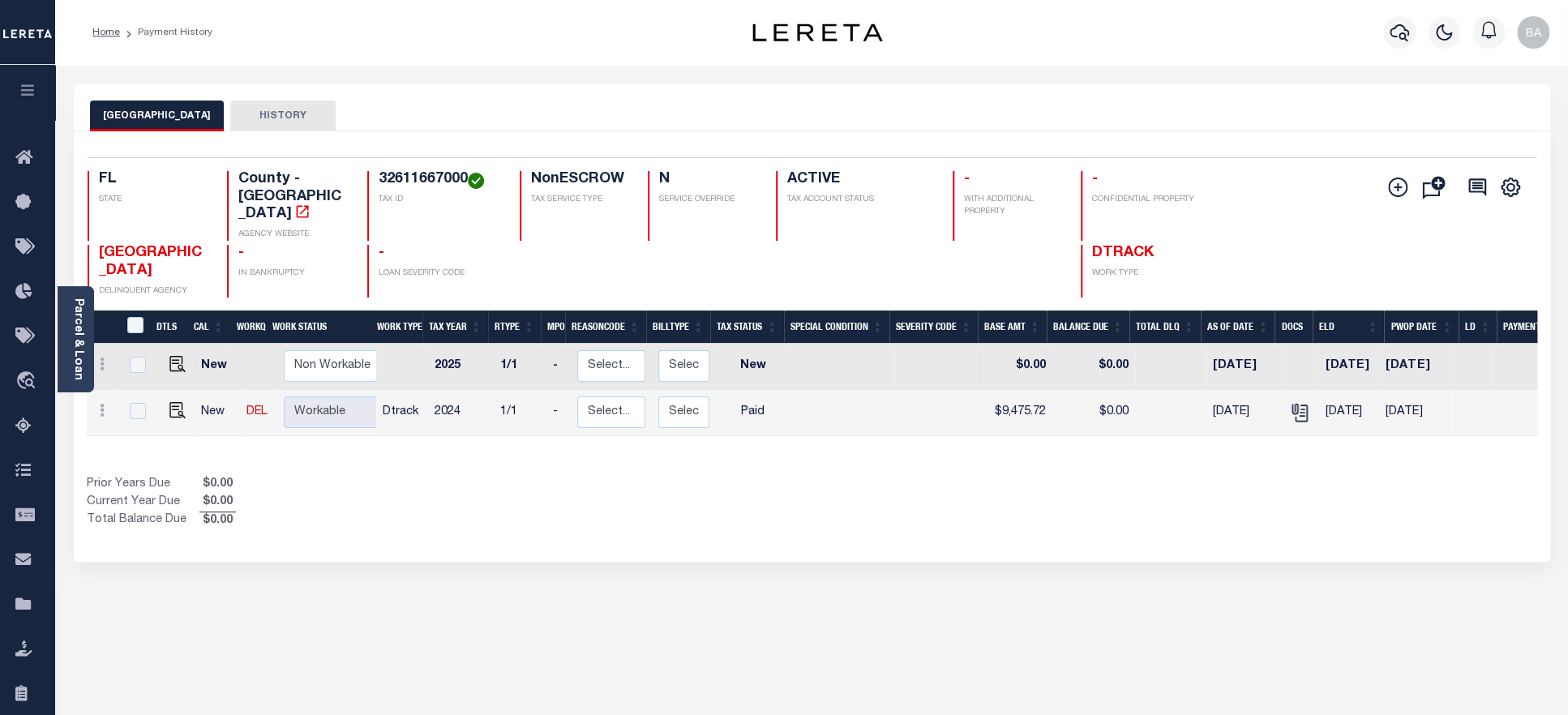
click at [417, 171] on div "Selected 2 Results 1 Items per page 25 50 100 FL STATE County - FL AGENCY WEBSI…" at bounding box center [812, 227] width 1475 height 140
click at [80, 358] on link "Parcel & Loan" at bounding box center [78, 339] width 11 height 82
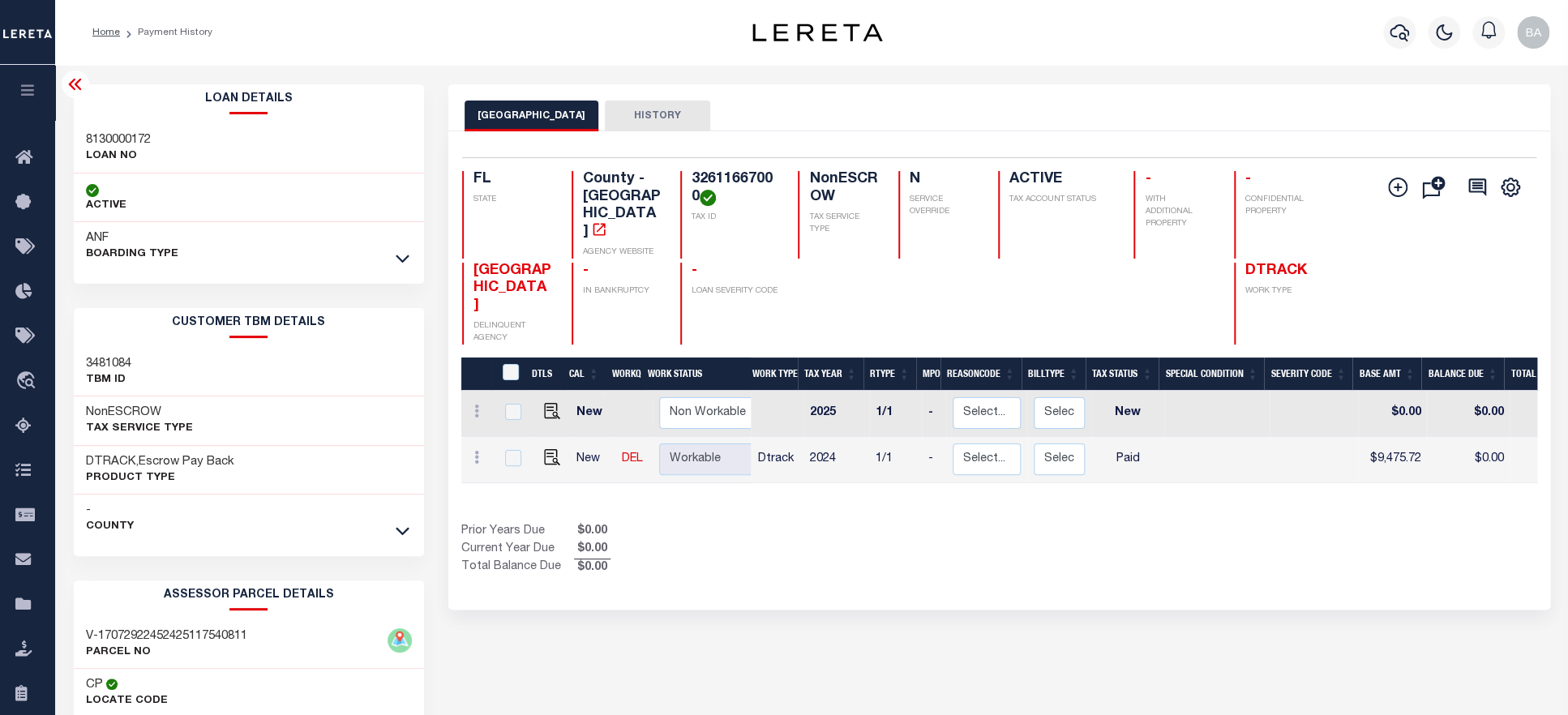
click at [134, 134] on h3 "8130000172" at bounding box center [118, 139] width 65 height 16
copy h3 "8130000172"
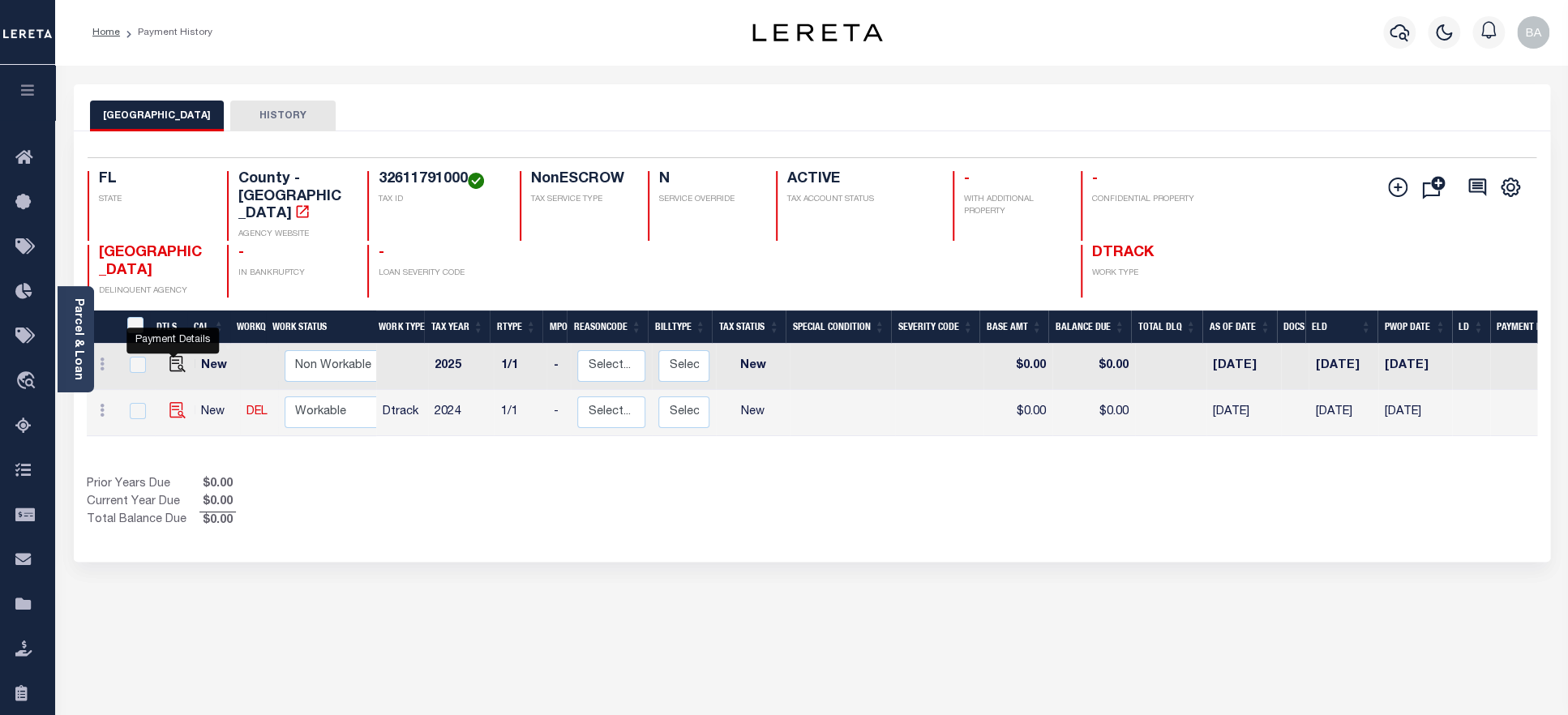
click at [171, 402] on img "" at bounding box center [177, 410] width 16 height 16
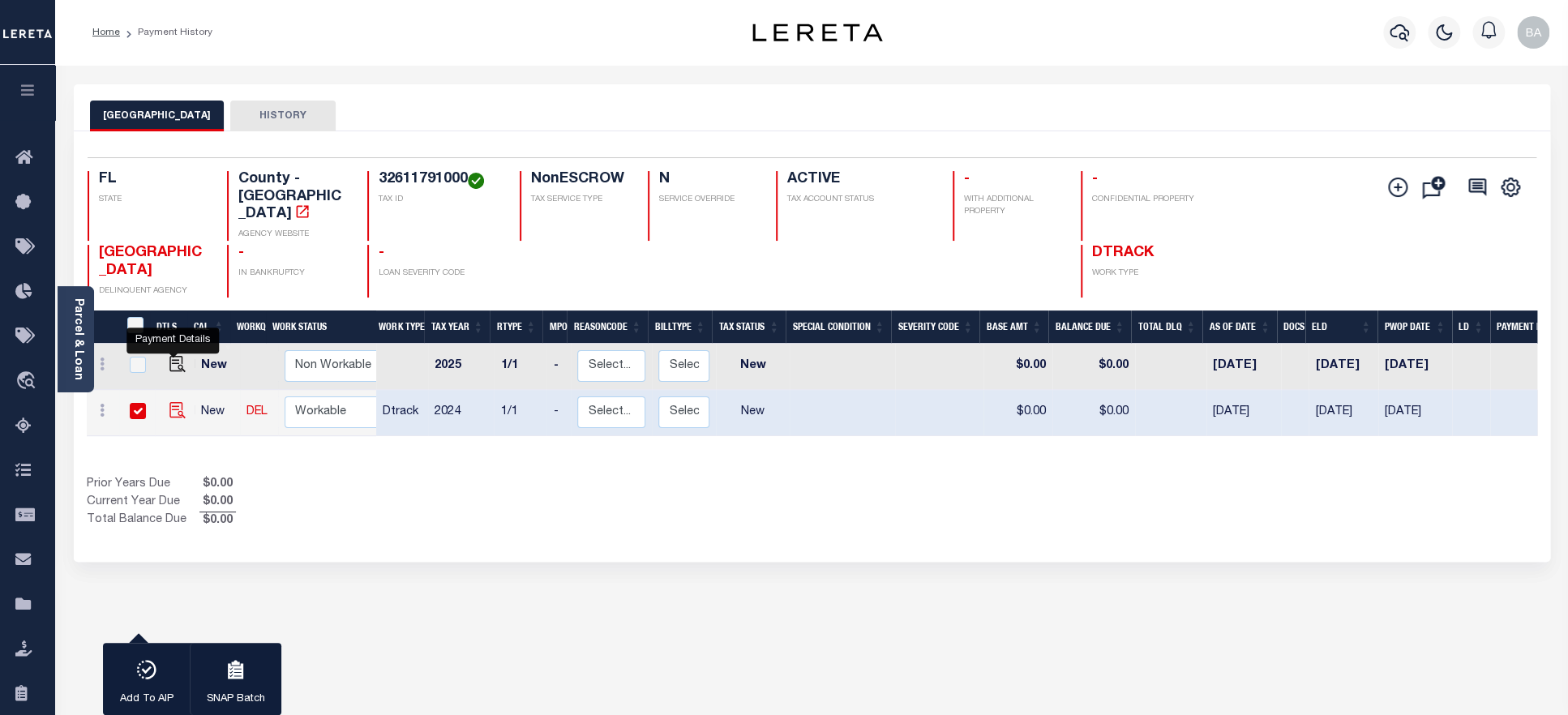
checkbox input "true"
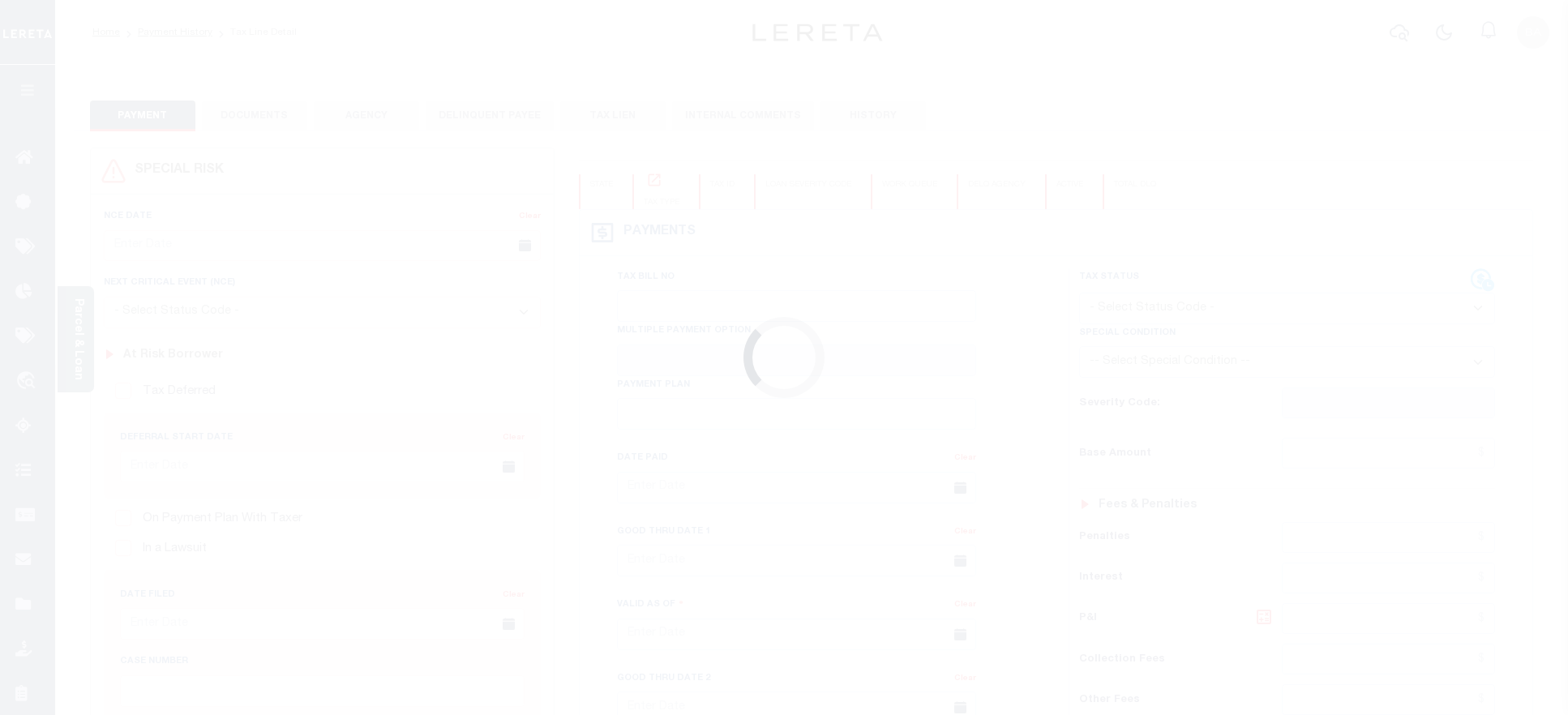
checkbox input "false"
type input "[DATE]"
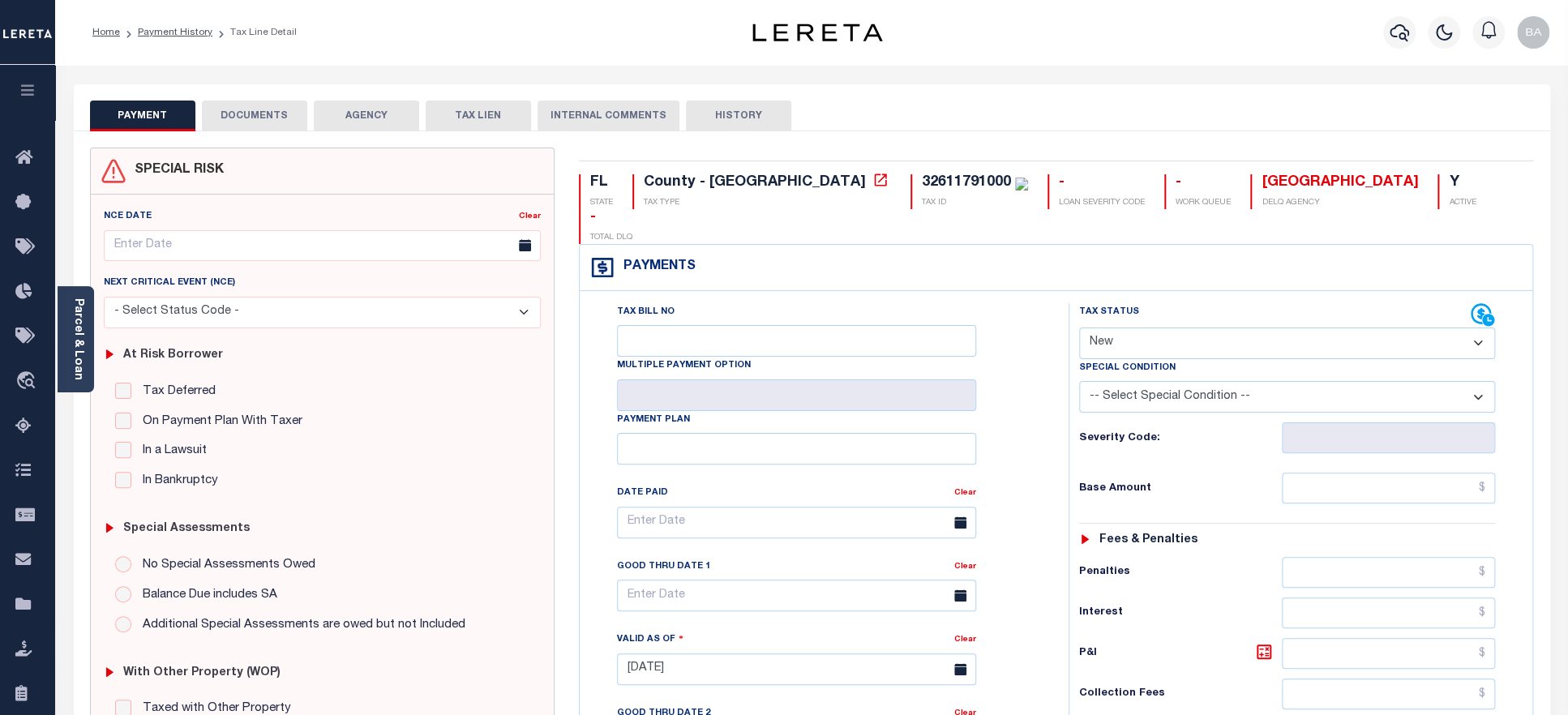
select select "PYD"
click option "Paid" at bounding box center [0, 0] width 0 height 0
type input "[DATE]"
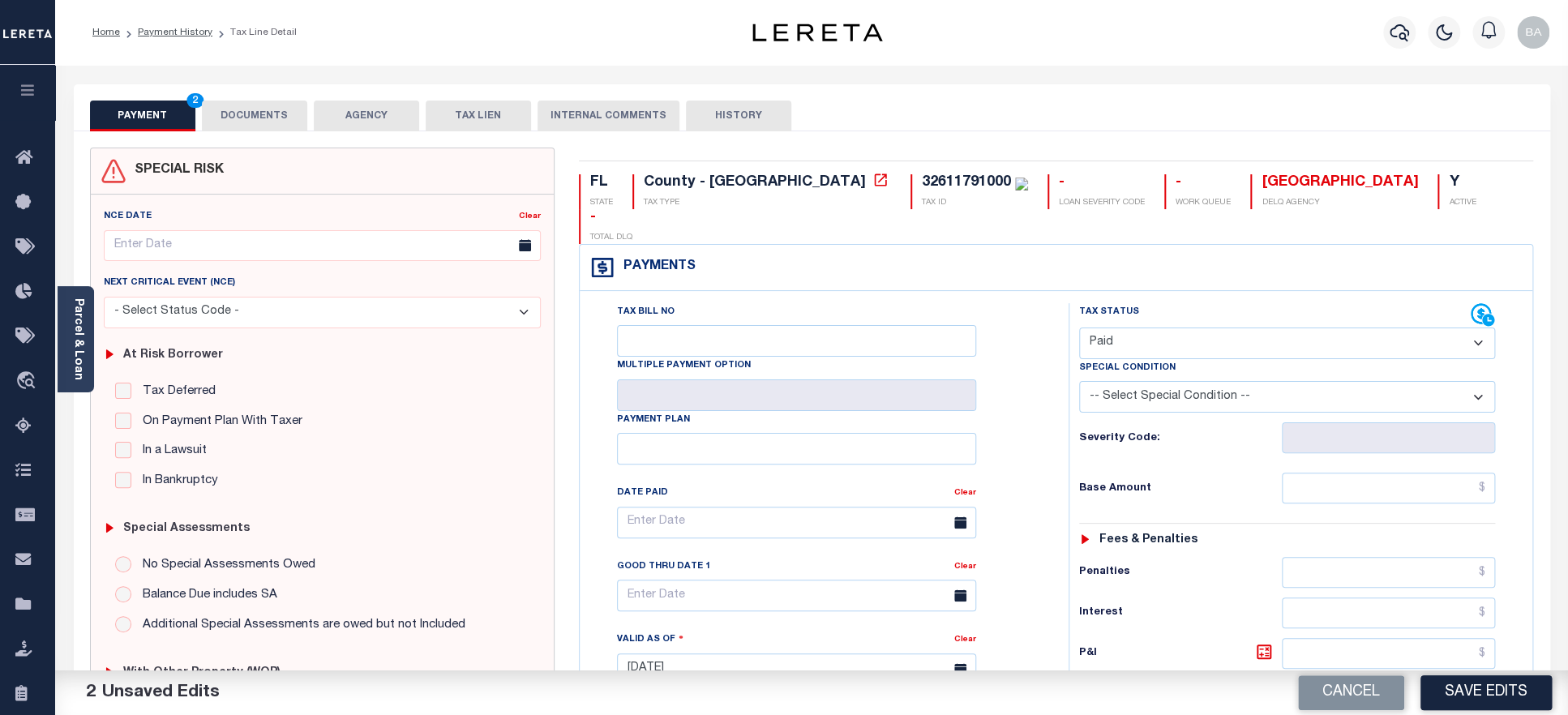
click at [257, 119] on button "DOCUMENTS" at bounding box center [254, 116] width 105 height 31
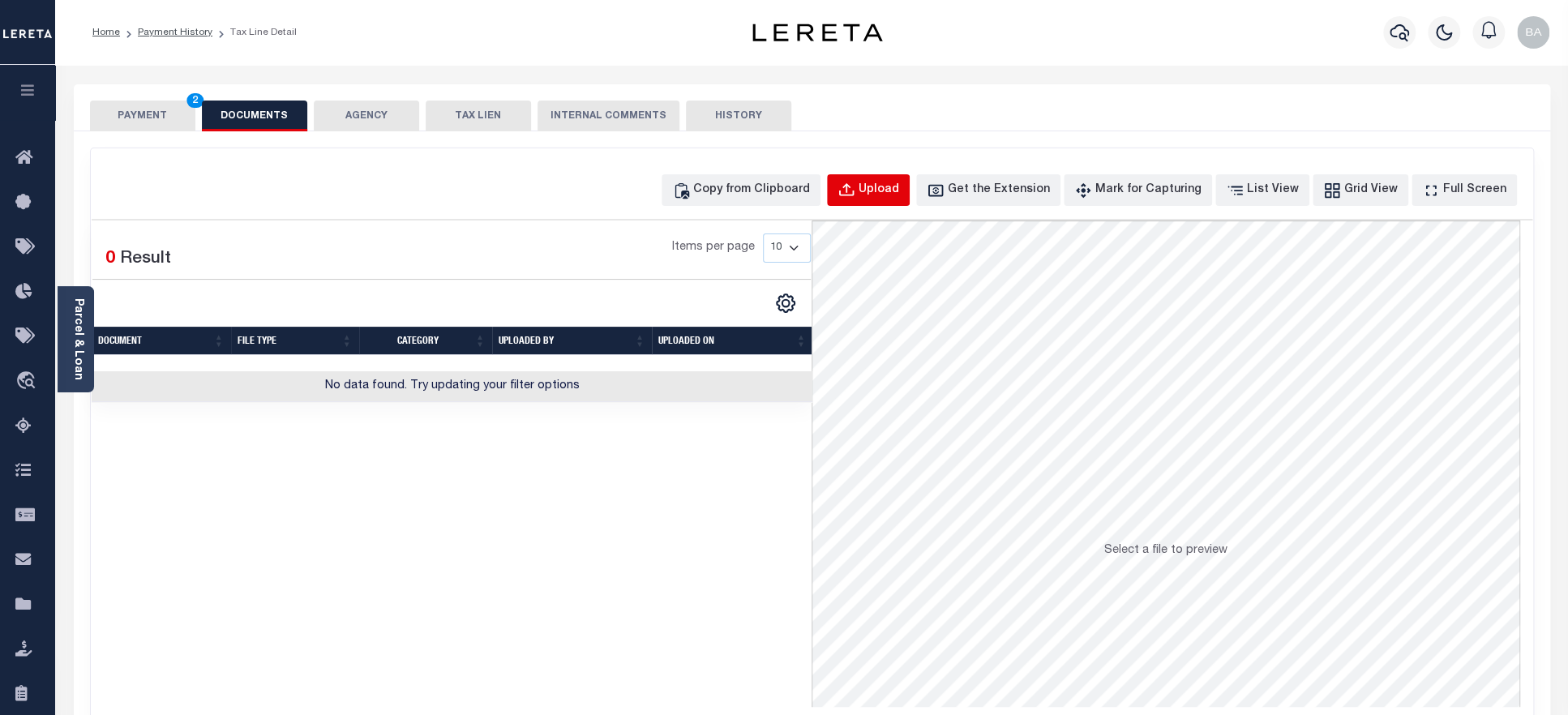
click at [899, 192] on div "Upload" at bounding box center [879, 190] width 40 height 18
select select "POP"
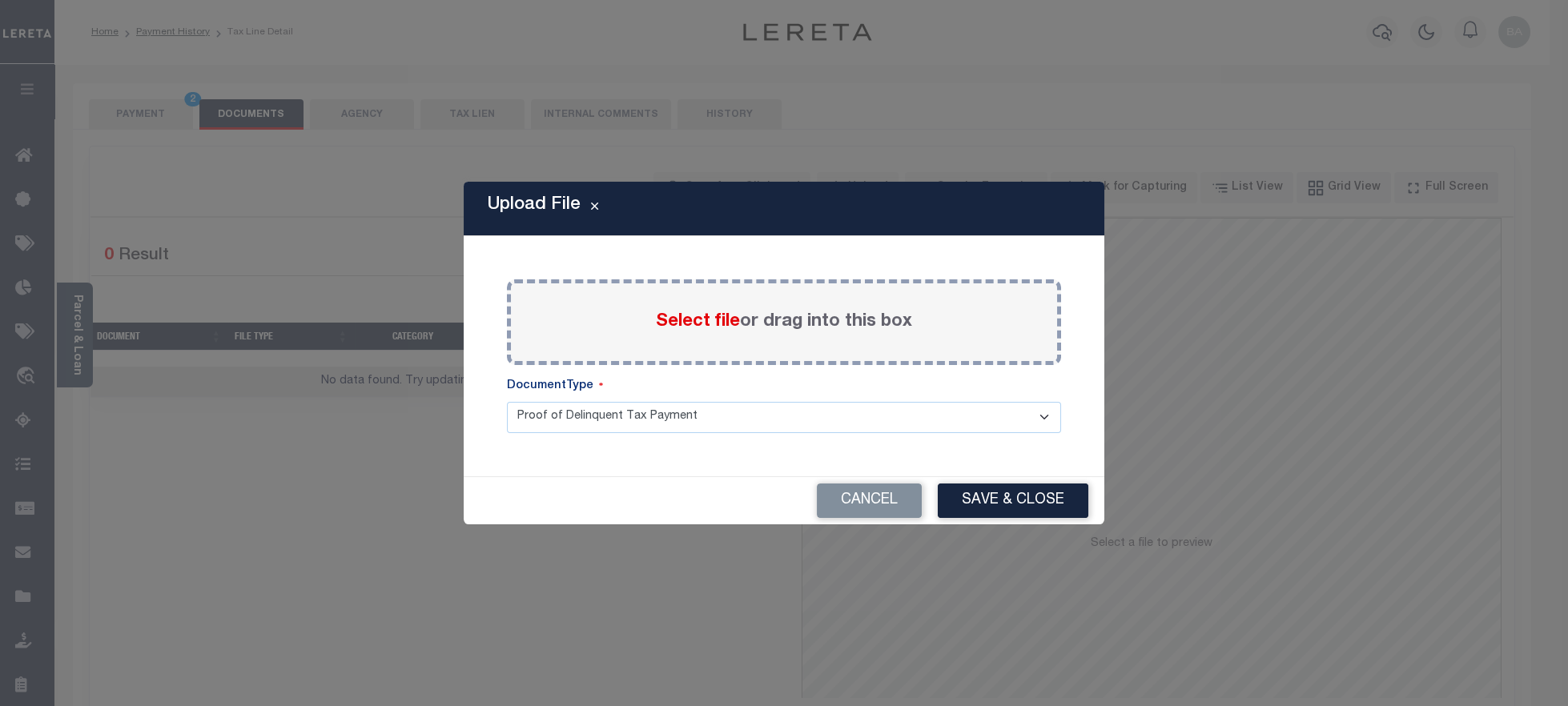
click at [676, 323] on span "Select file" at bounding box center [698, 322] width 84 height 18
click at [0, 0] on input "Select file or drag into this box" at bounding box center [0, 0] width 0 height 0
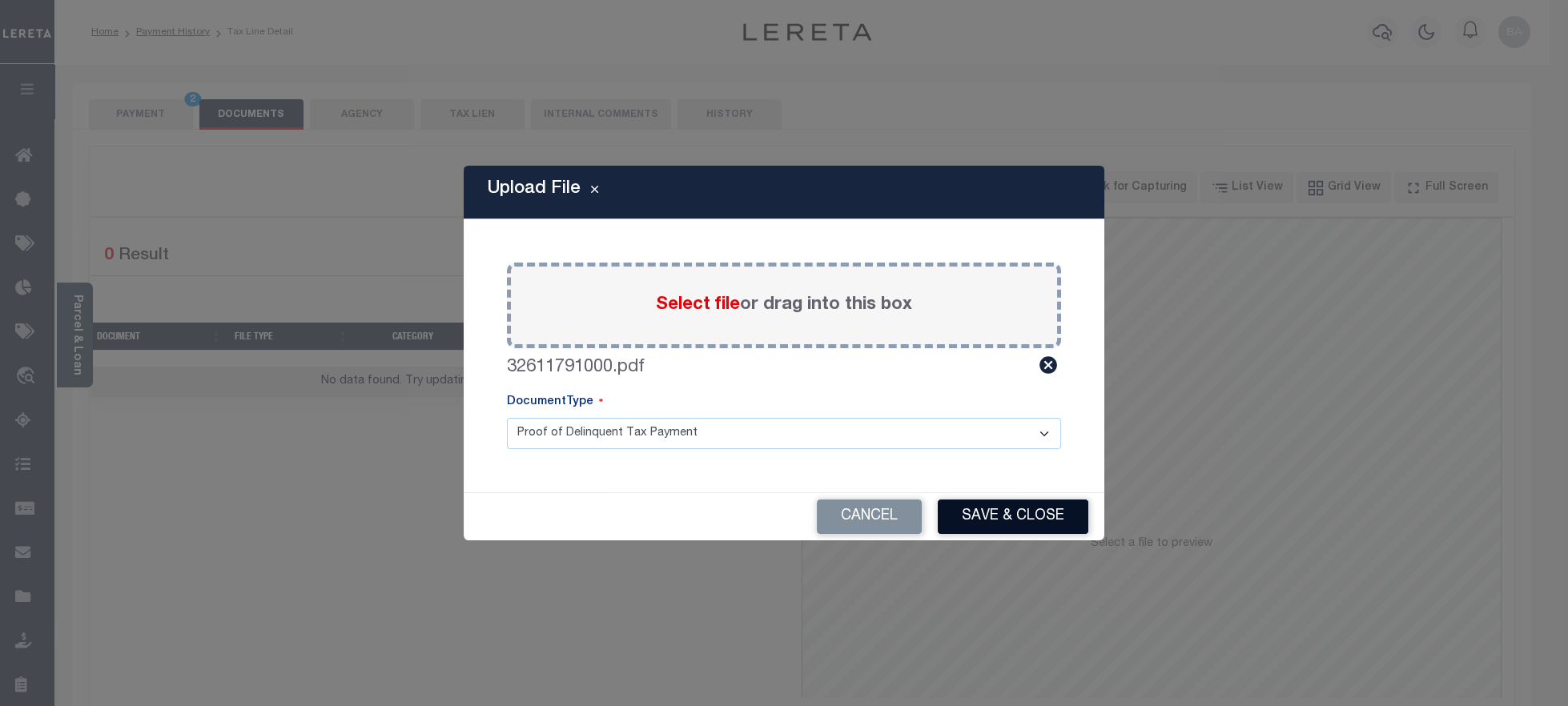
click at [994, 517] on button "Save & Close" at bounding box center [1013, 516] width 151 height 34
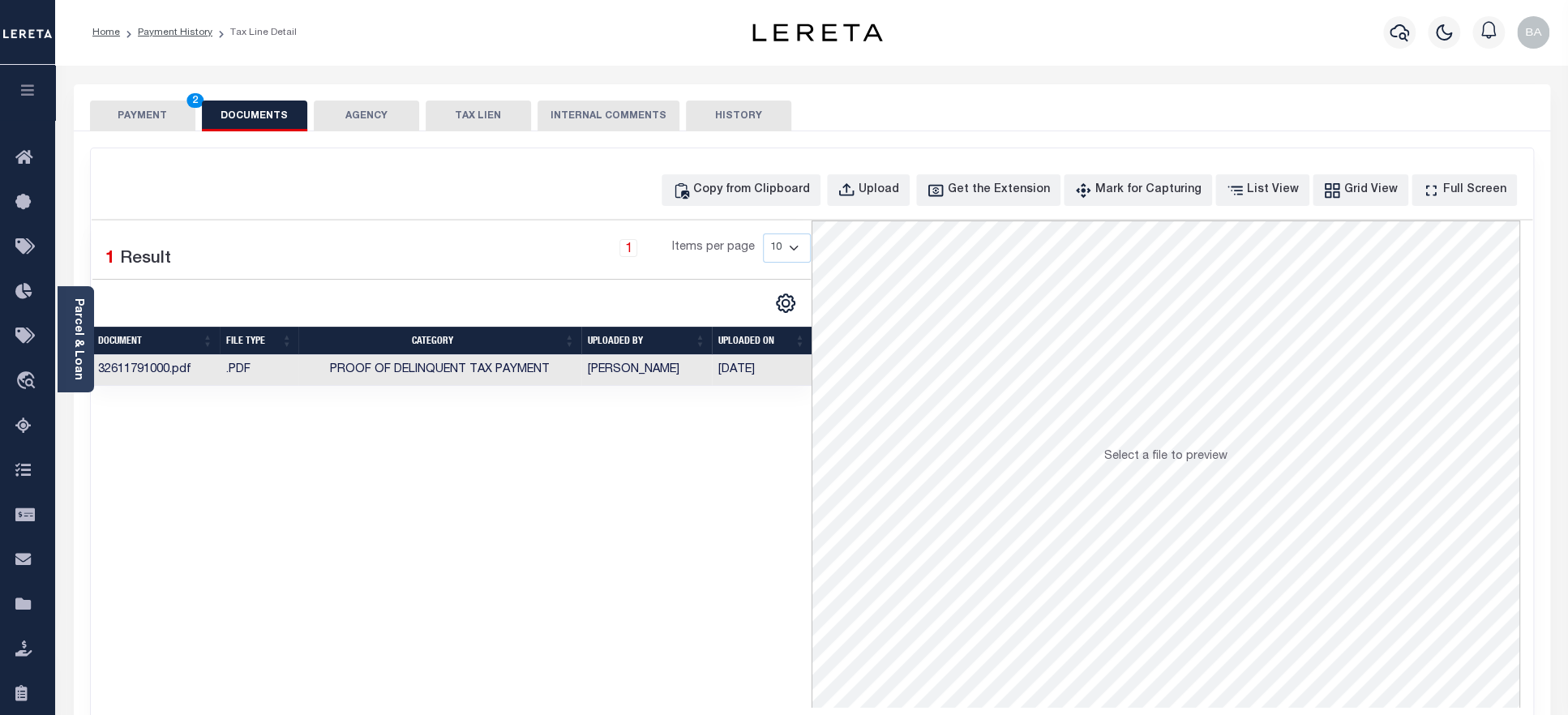
drag, startPoint x: 137, startPoint y: 113, endPoint x: 131, endPoint y: 119, distance: 8.5
click at [137, 112] on button "PAYMENT 2" at bounding box center [143, 116] width 105 height 31
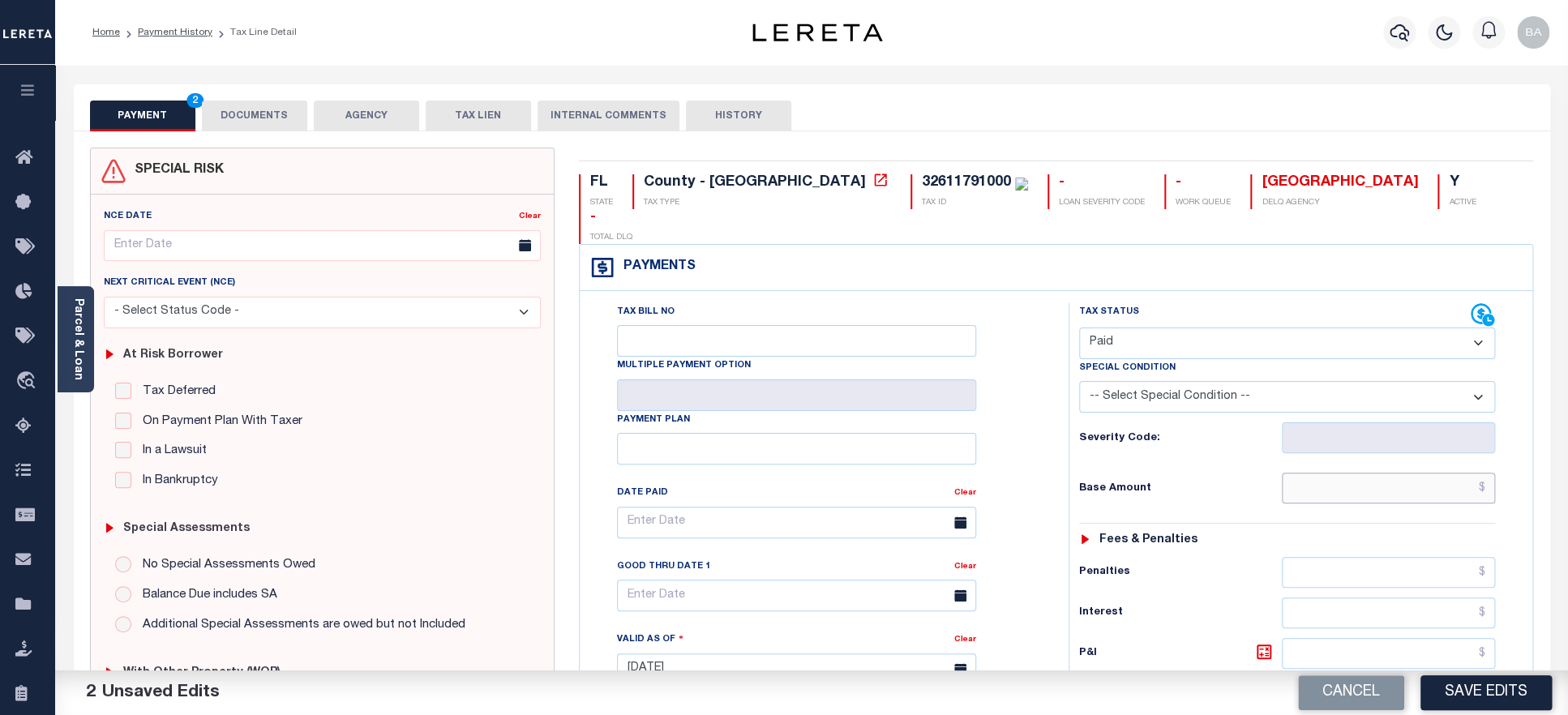
click at [1383, 473] on input "text" at bounding box center [1388, 488] width 214 height 31
paste input "1,402.33"
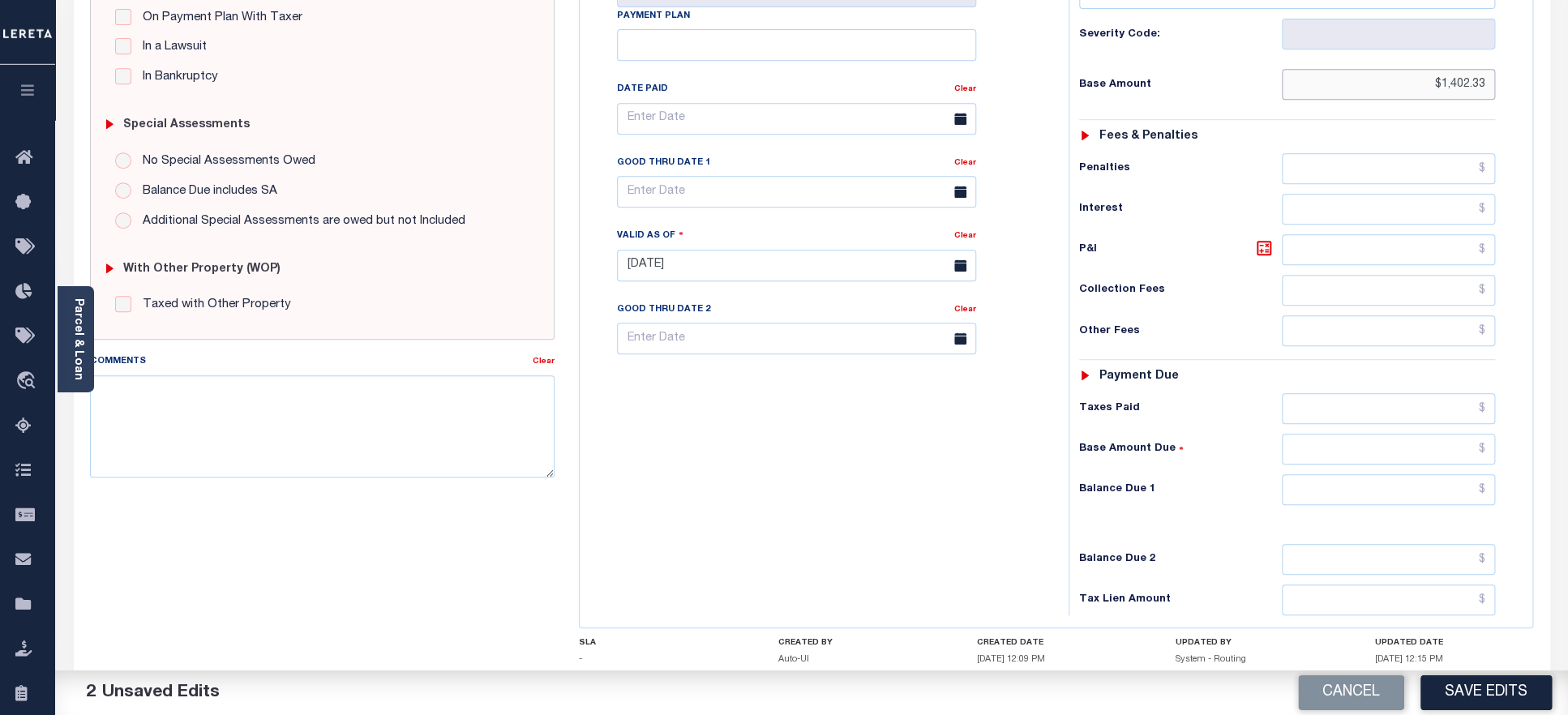
scroll to position [424, 0]
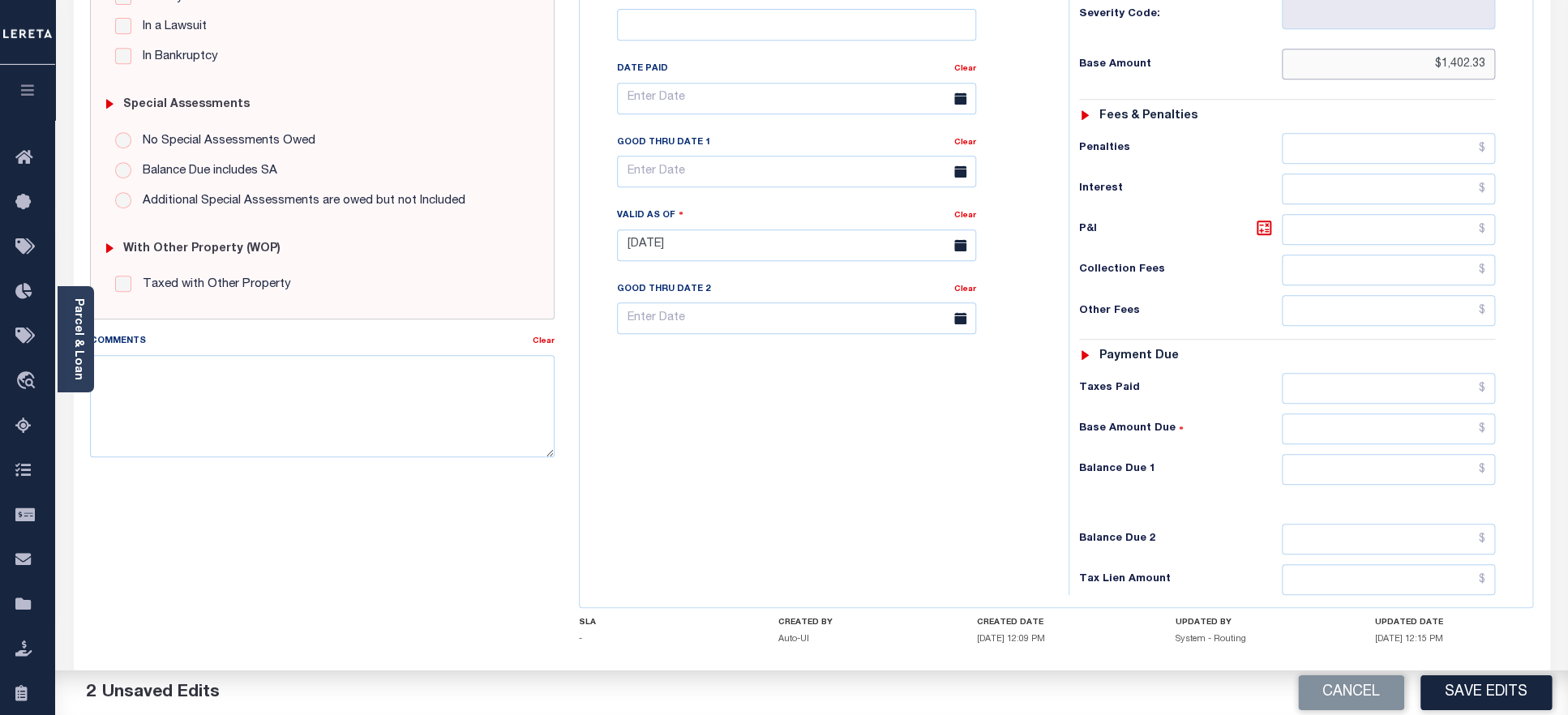
type input "$1,402.33"
click at [1367, 373] on input "text" at bounding box center [1388, 388] width 214 height 31
paste input "1,402.33"
type input "$1,402.33"
click at [1382, 454] on input "text" at bounding box center [1388, 469] width 214 height 31
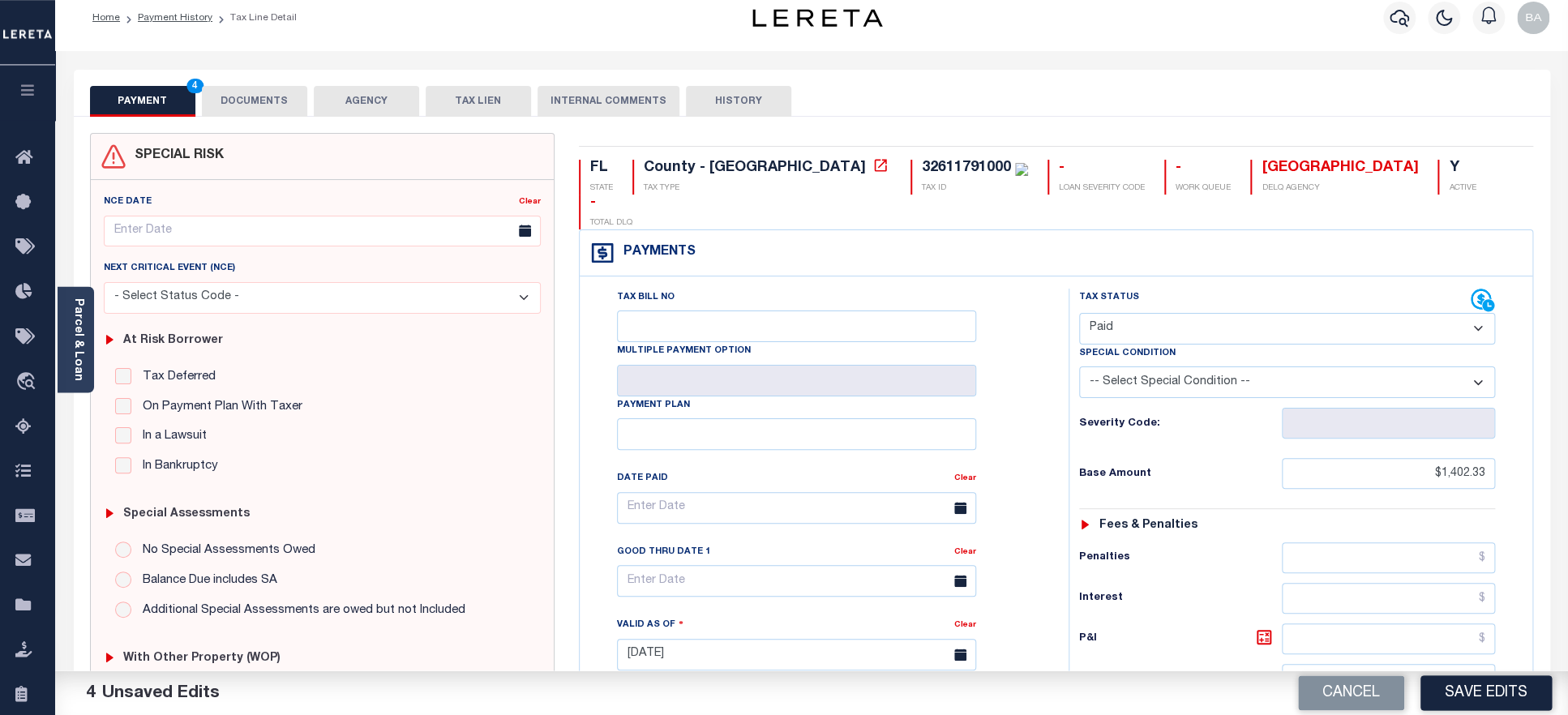
scroll to position [0, 0]
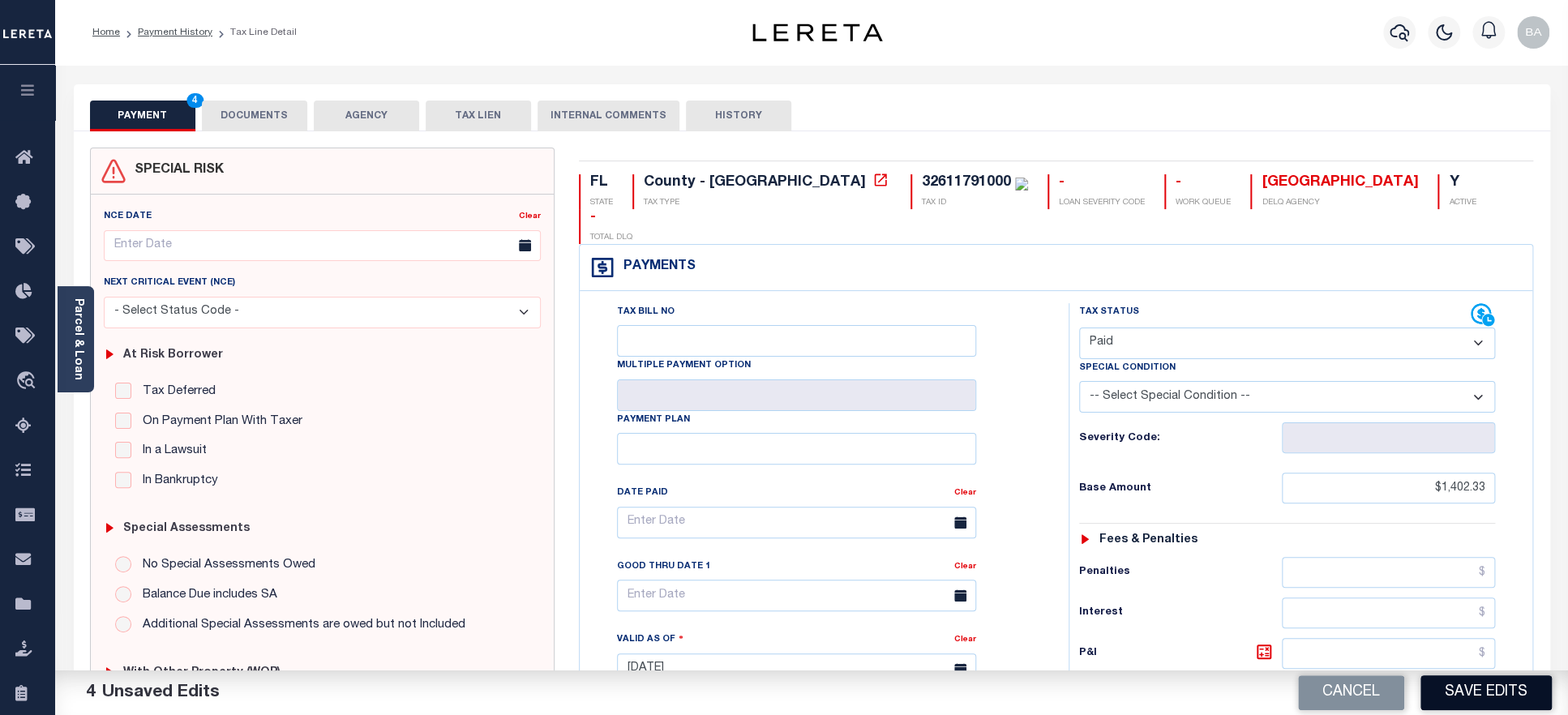
type input "$0.00"
drag, startPoint x: 1473, startPoint y: 700, endPoint x: 1467, endPoint y: 692, distance: 10.0
click at [1472, 700] on button "Save Edits" at bounding box center [1485, 692] width 131 height 35
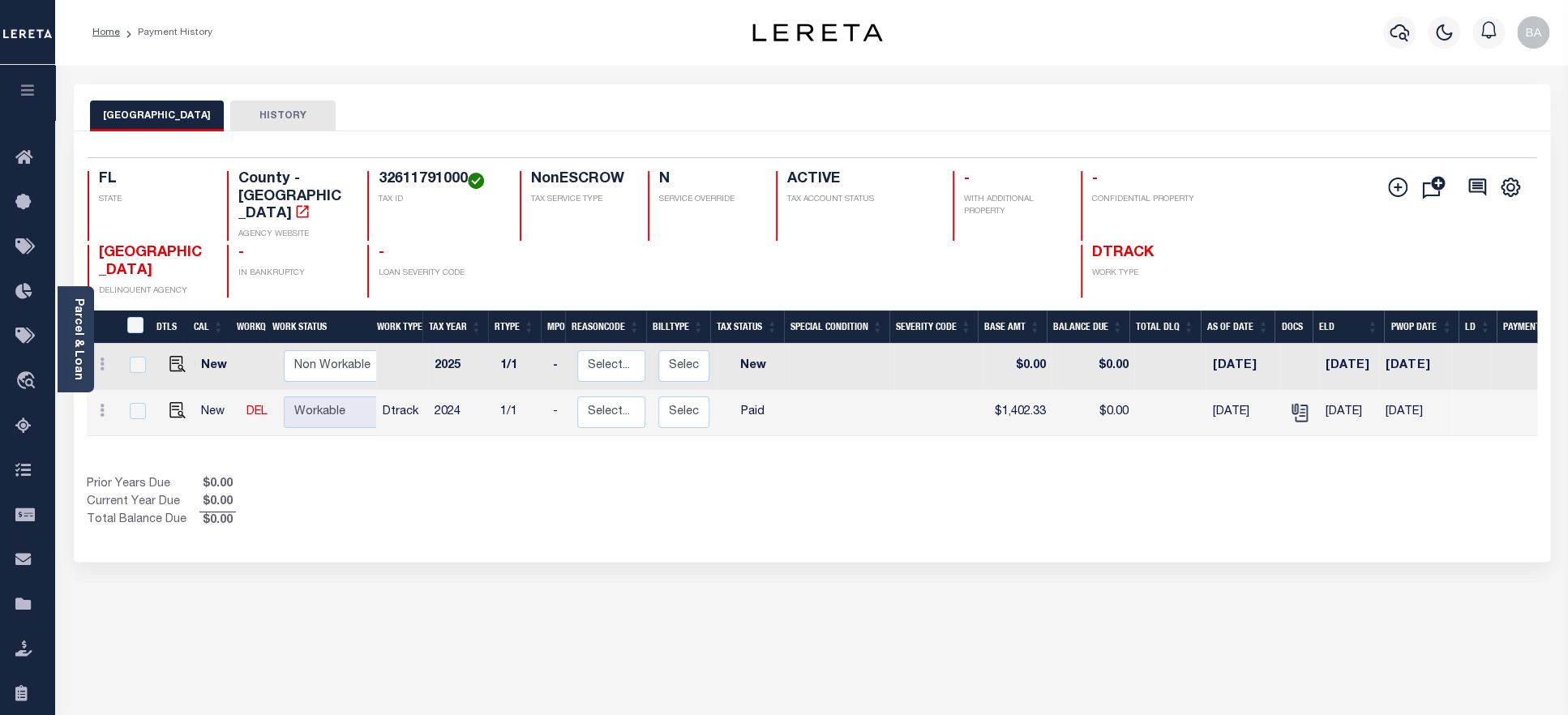
click at [440, 183] on h4 "32611791000" at bounding box center [439, 180] width 121 height 18
click at [67, 356] on div "Parcel & Loan" at bounding box center [75, 339] width 37 height 106
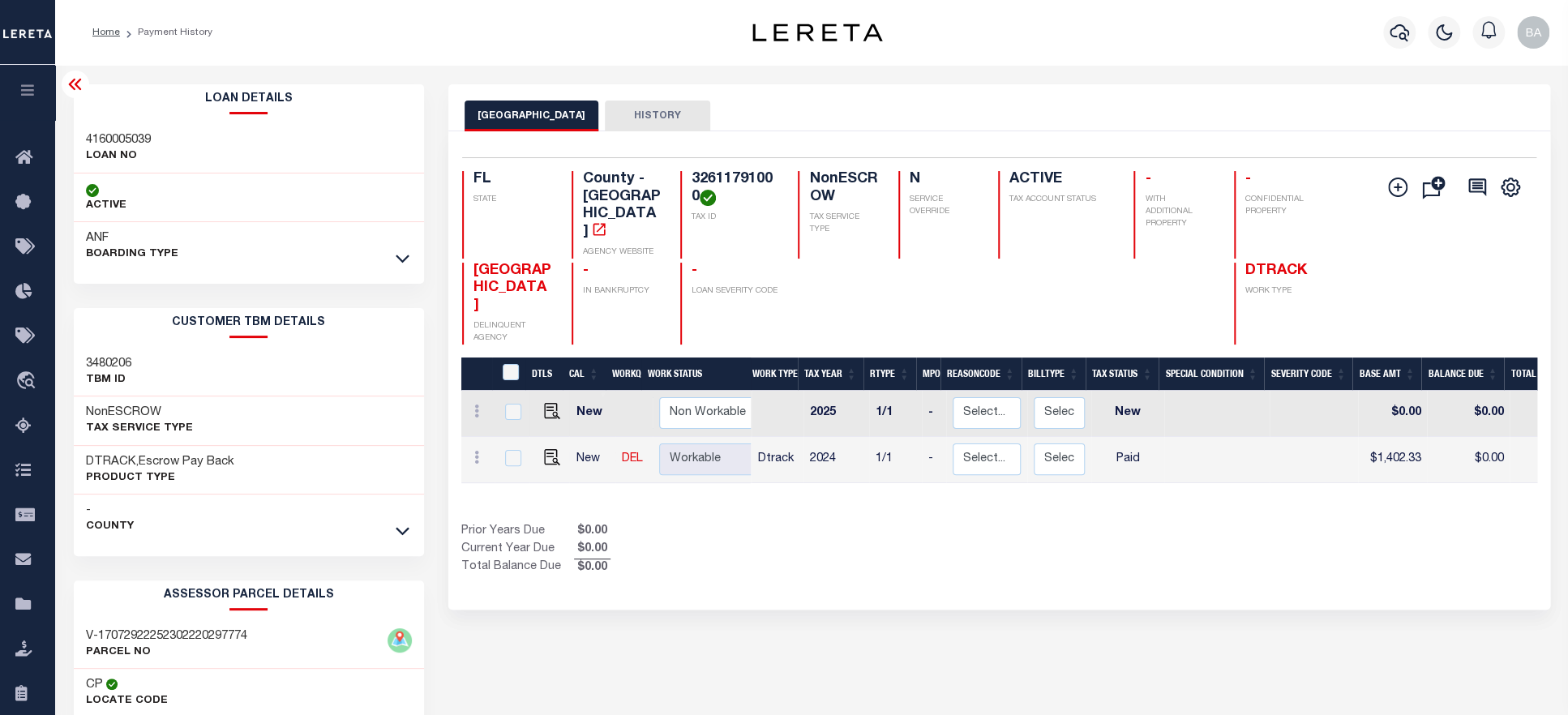
click at [114, 138] on h3 "4160005039" at bounding box center [118, 139] width 65 height 16
copy h3 "4160005039"
